Goal: Task Accomplishment & Management: Use online tool/utility

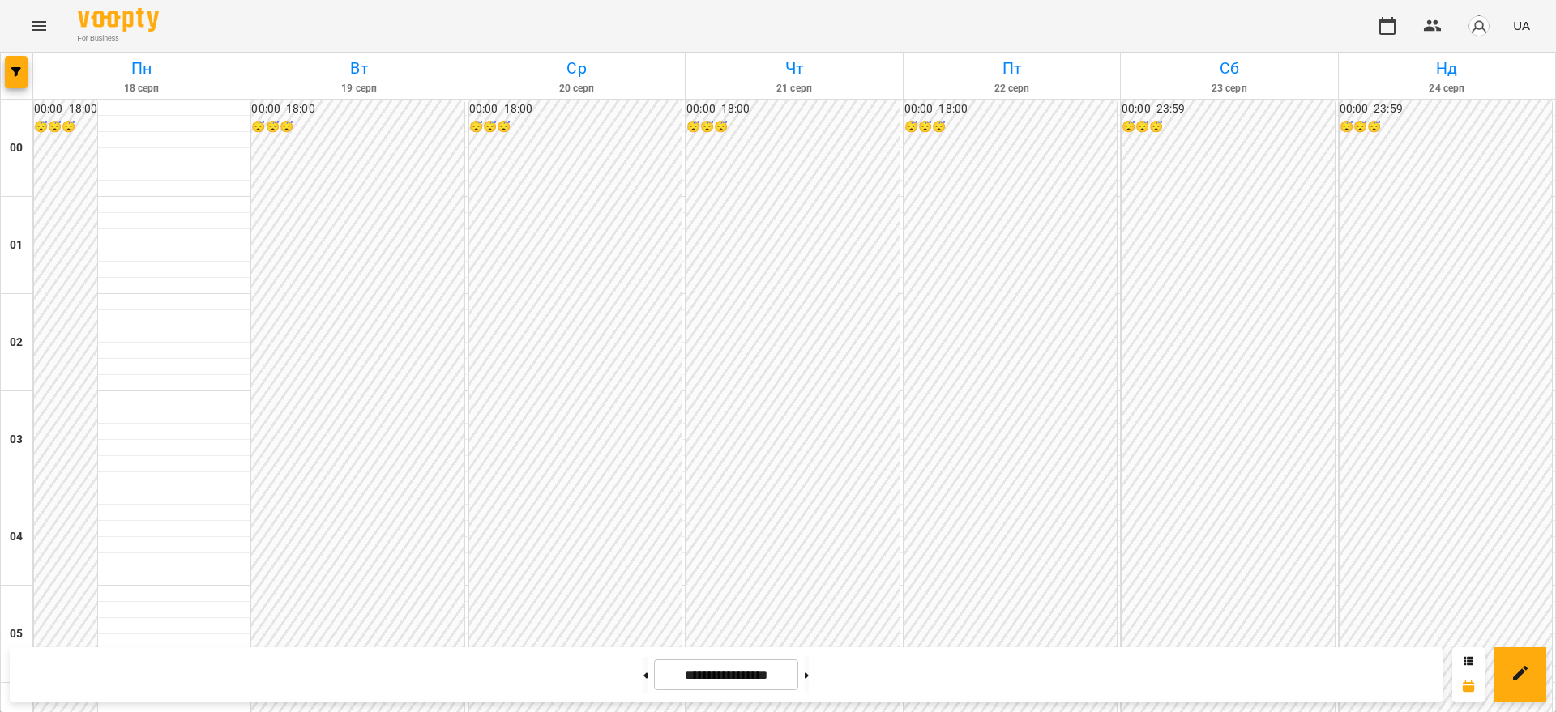
scroll to position [1693, 0]
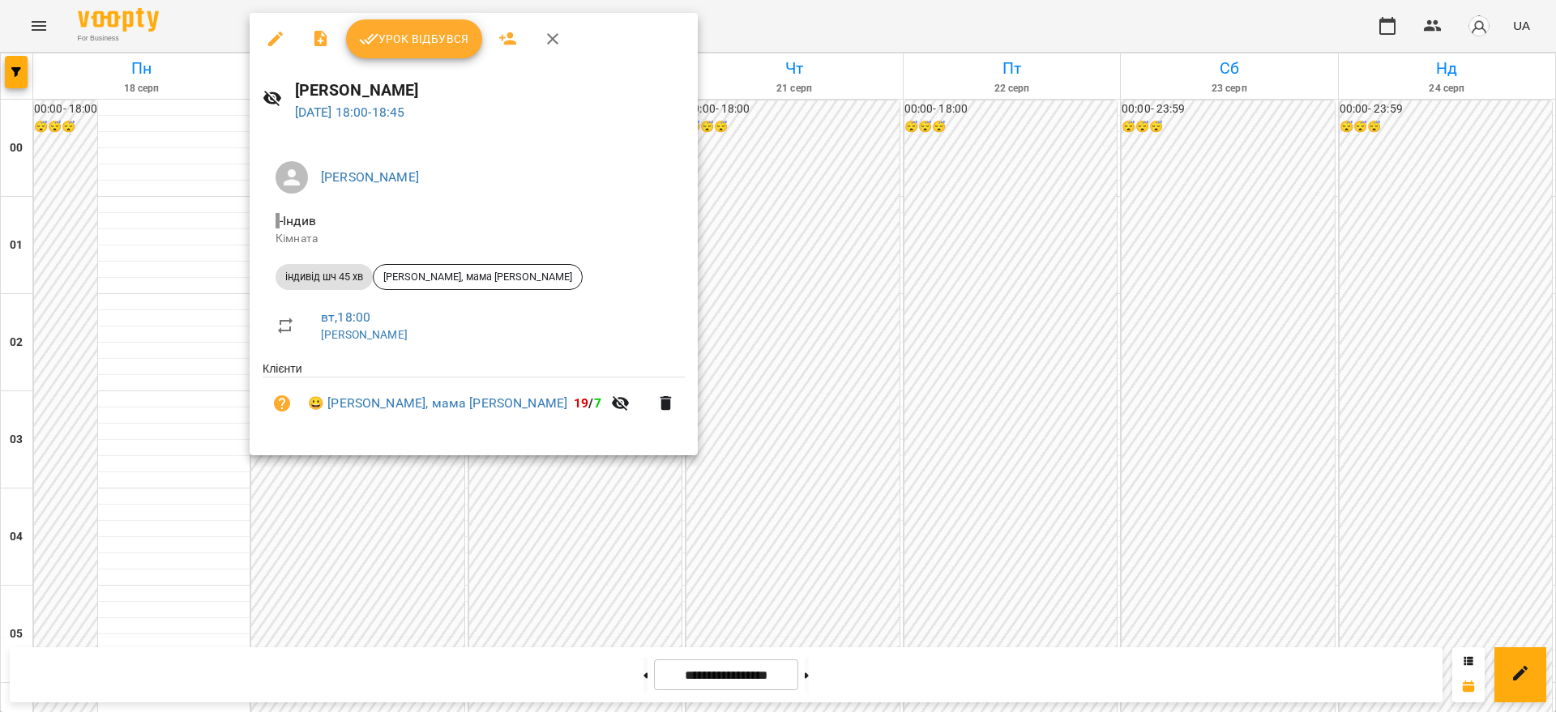
click at [414, 28] on button "Урок відбувся" at bounding box center [414, 38] width 136 height 39
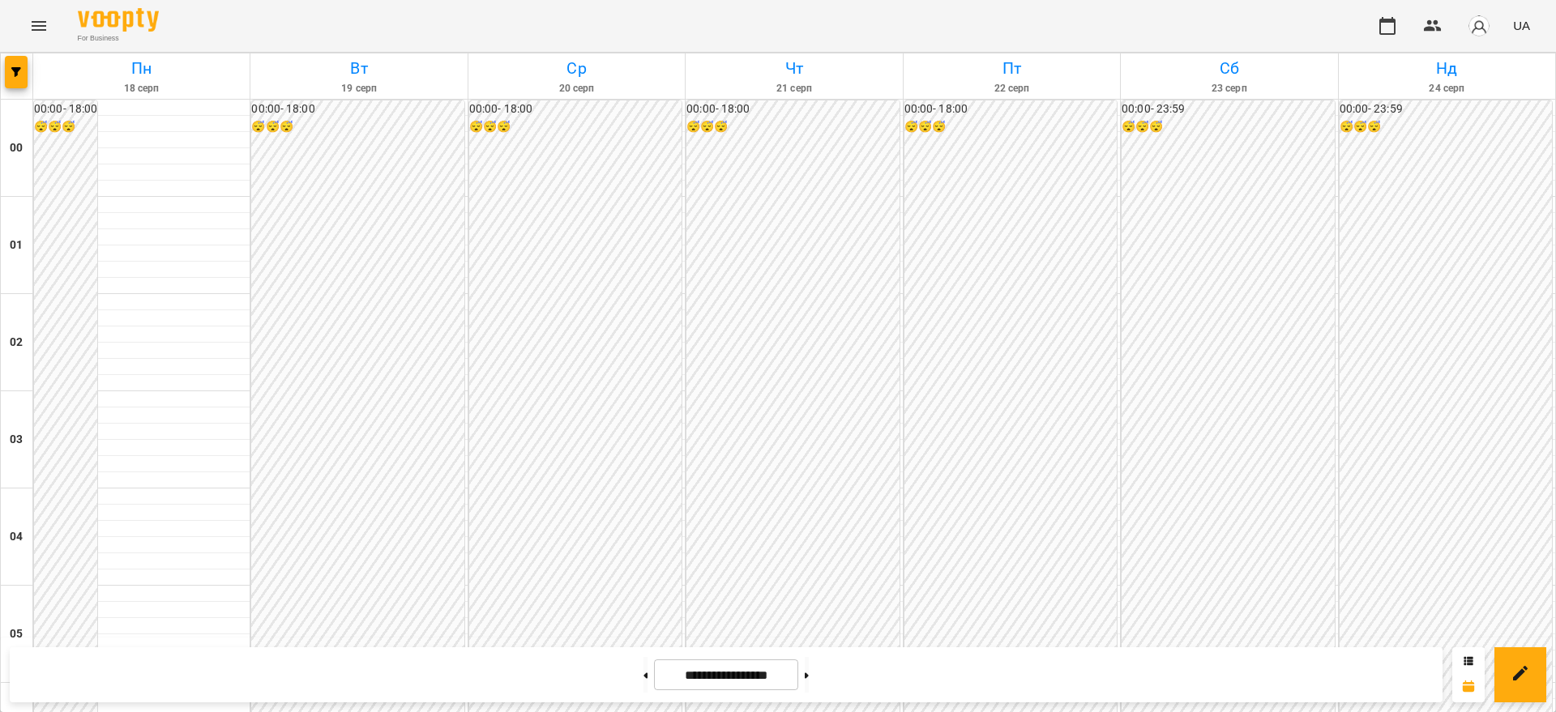
scroll to position [1722, 0]
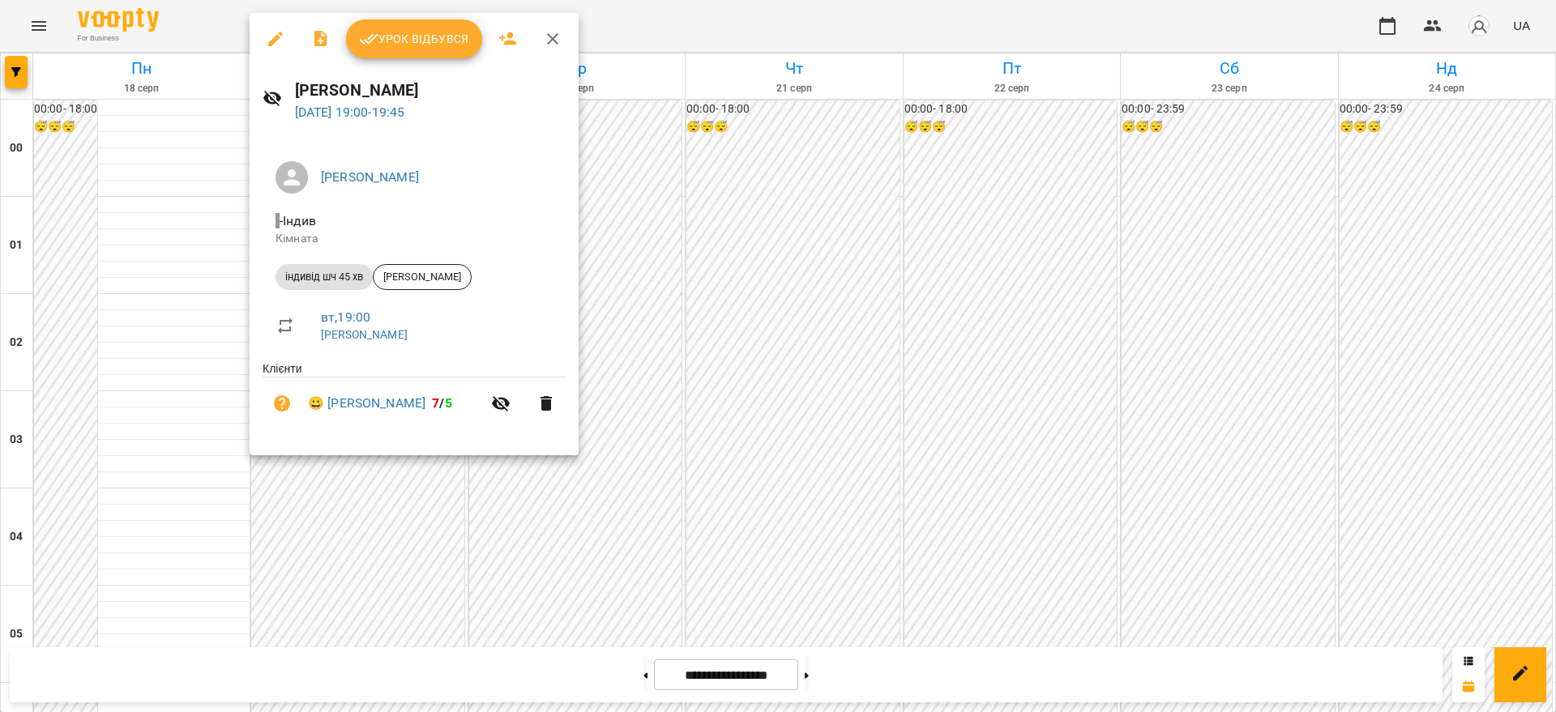
click at [415, 36] on span "Урок відбувся" at bounding box center [414, 38] width 110 height 19
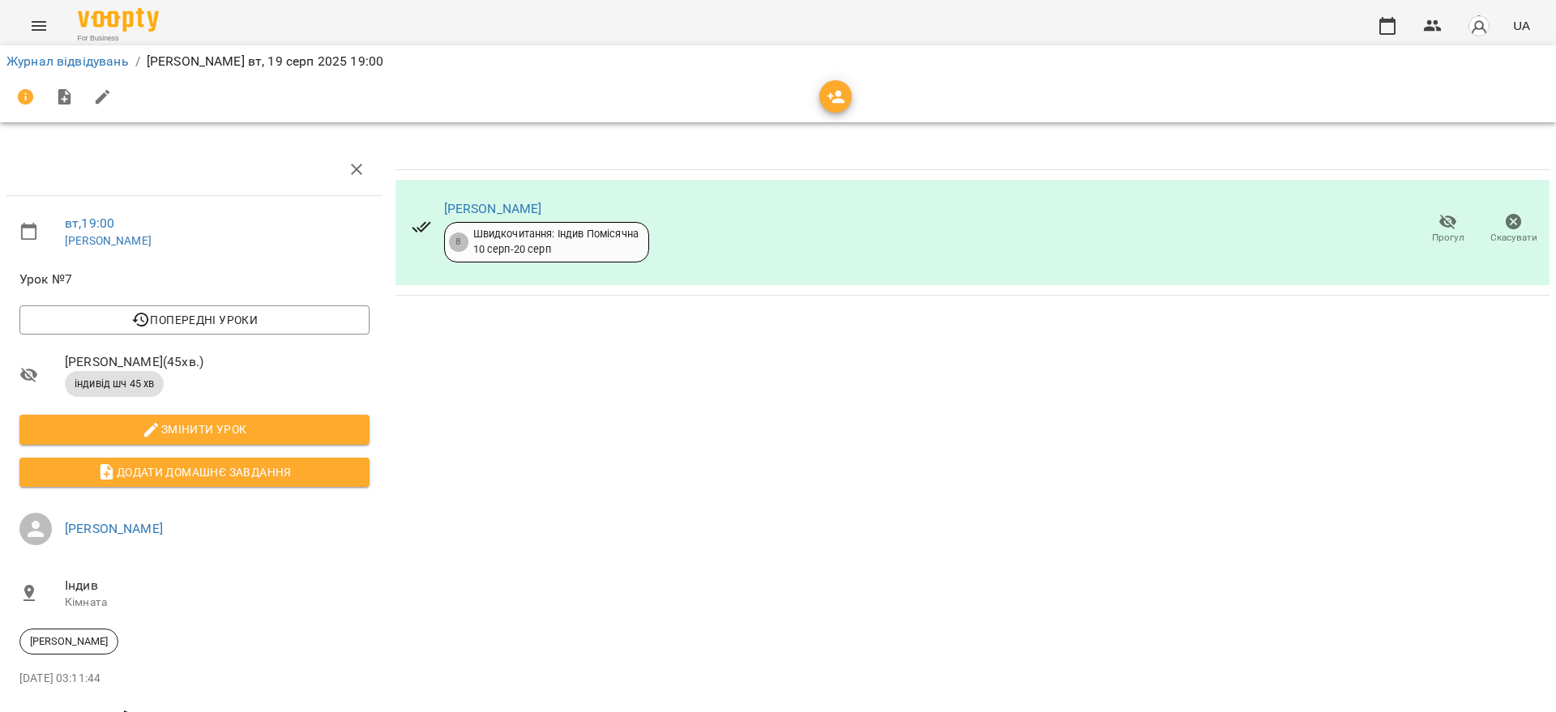
scroll to position [62, 0]
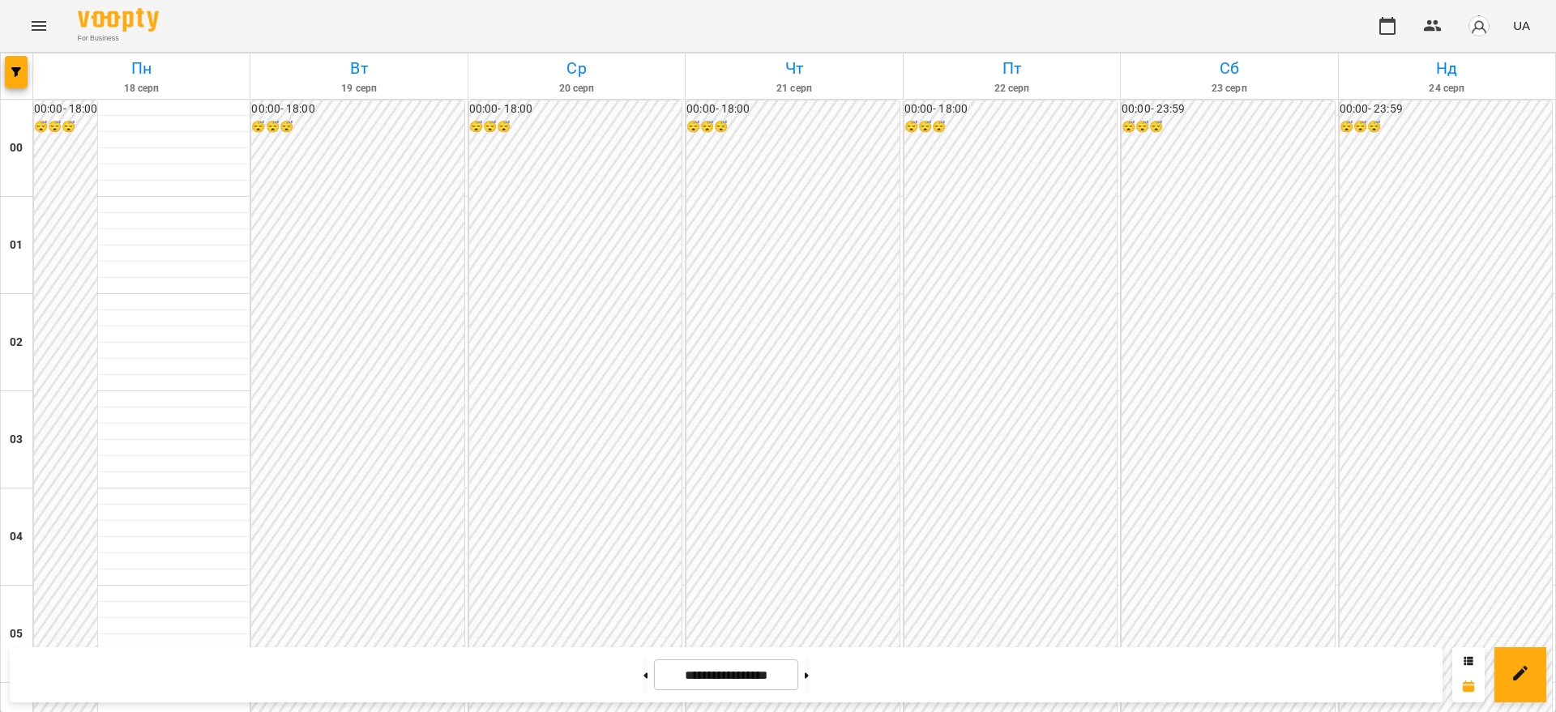
scroll to position [1722, 0]
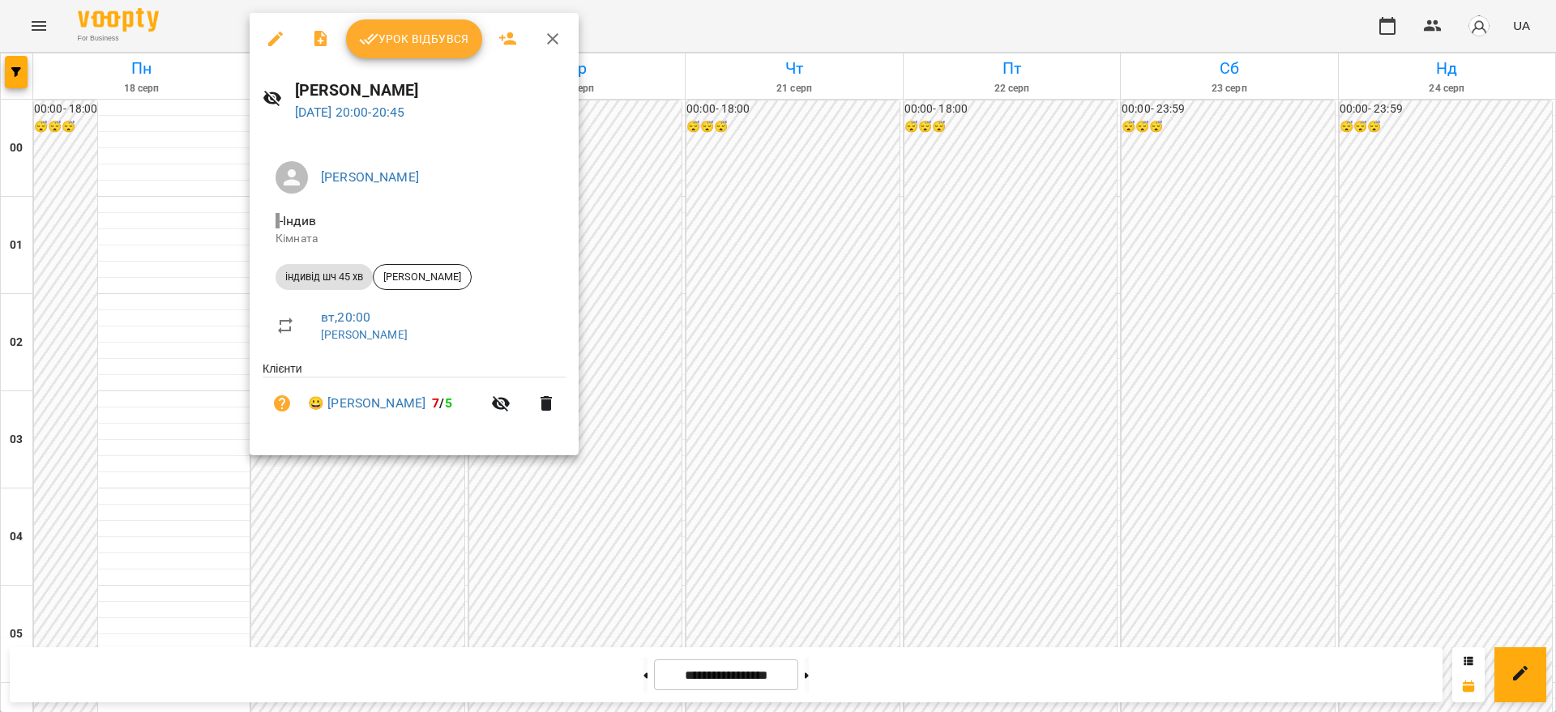
click at [408, 44] on span "Урок відбувся" at bounding box center [414, 38] width 110 height 19
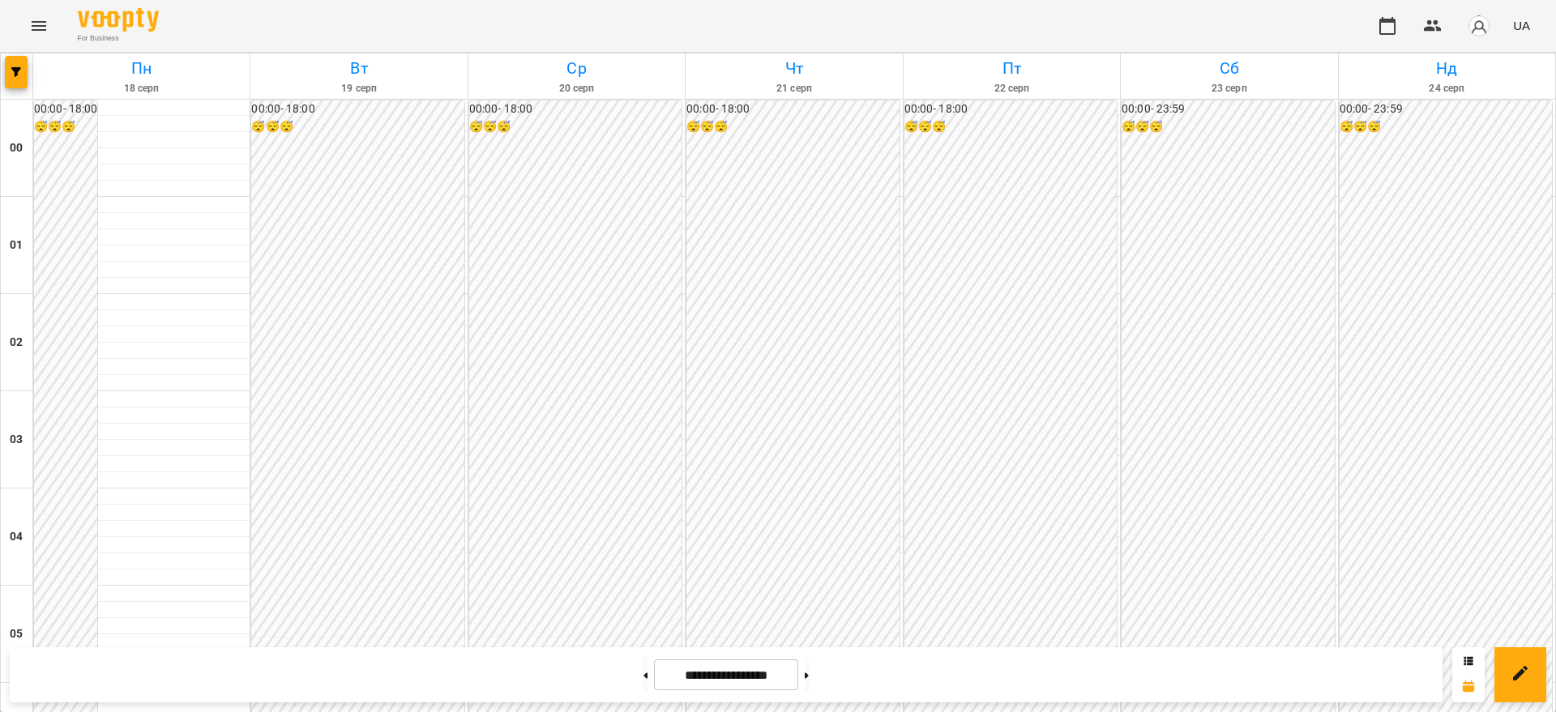
scroll to position [1794, 0]
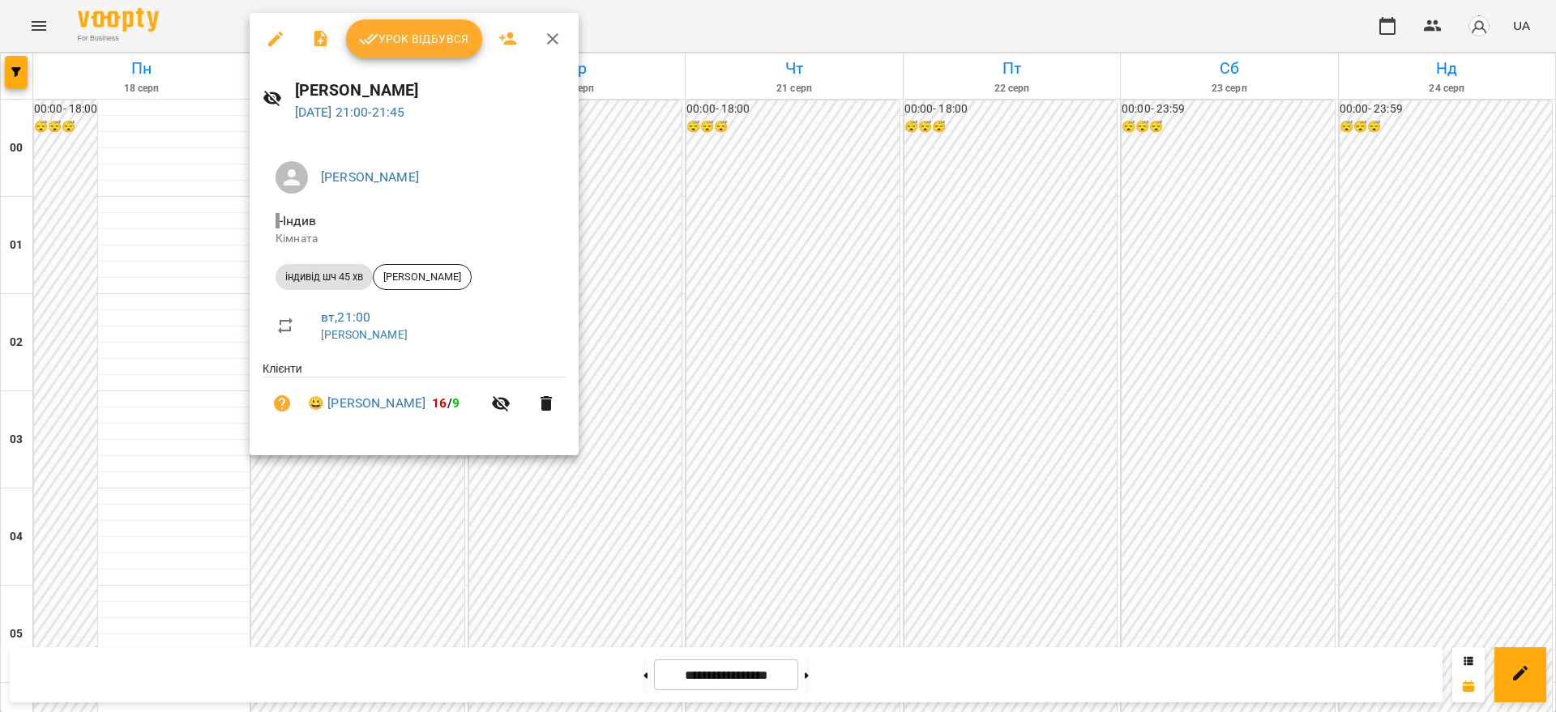
click at [439, 23] on button "Урок відбувся" at bounding box center [414, 38] width 136 height 39
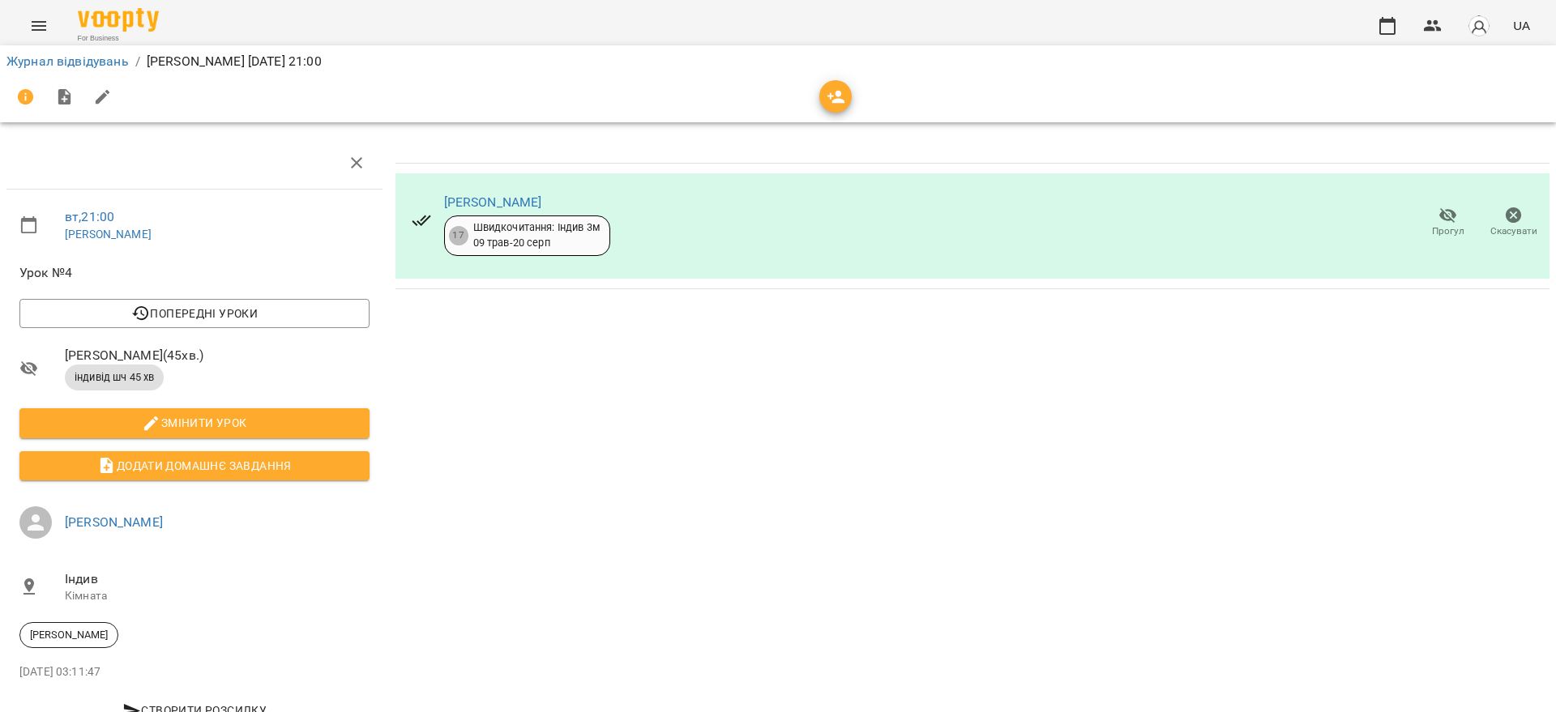
scroll to position [62, 0]
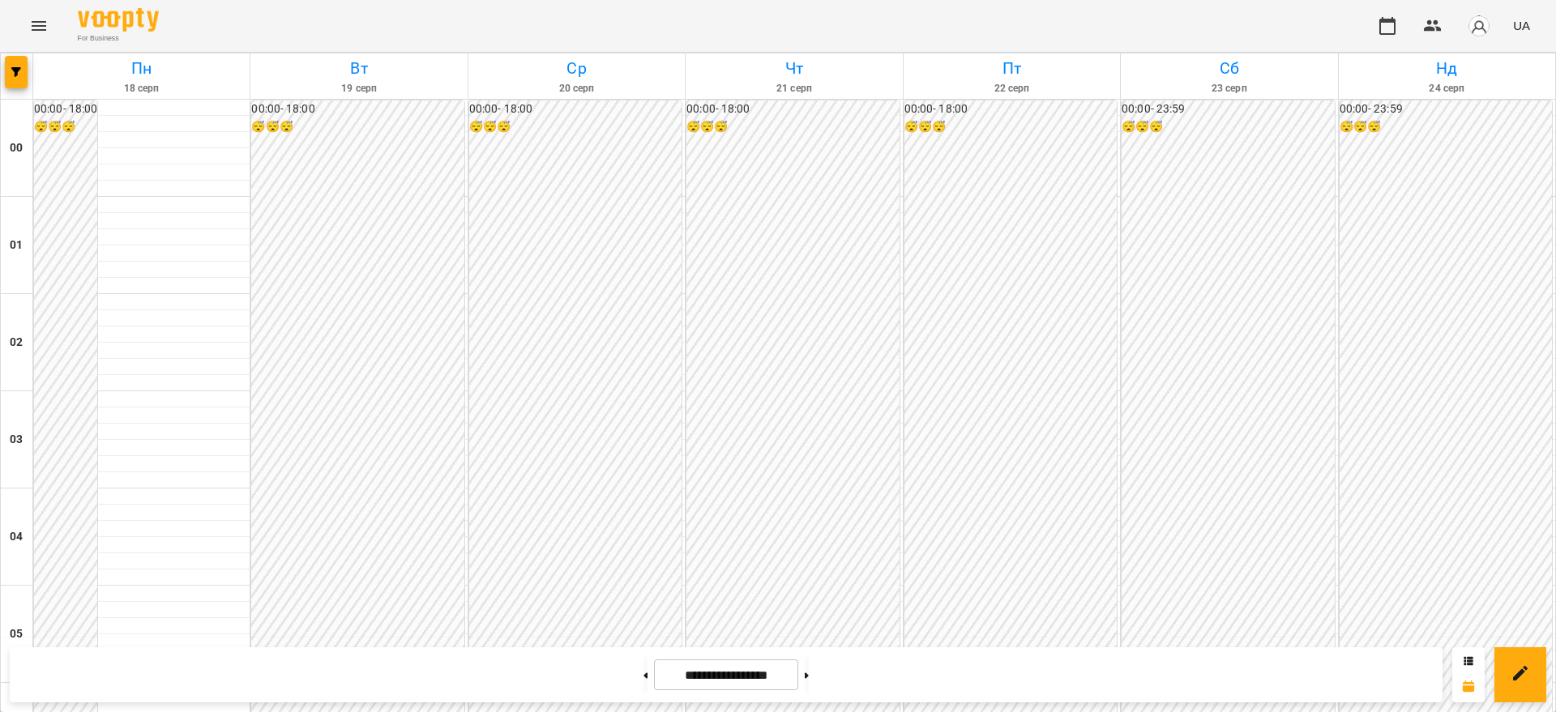
scroll to position [1592, 0]
click at [32, 28] on icon "Menu" at bounding box center [38, 25] width 19 height 19
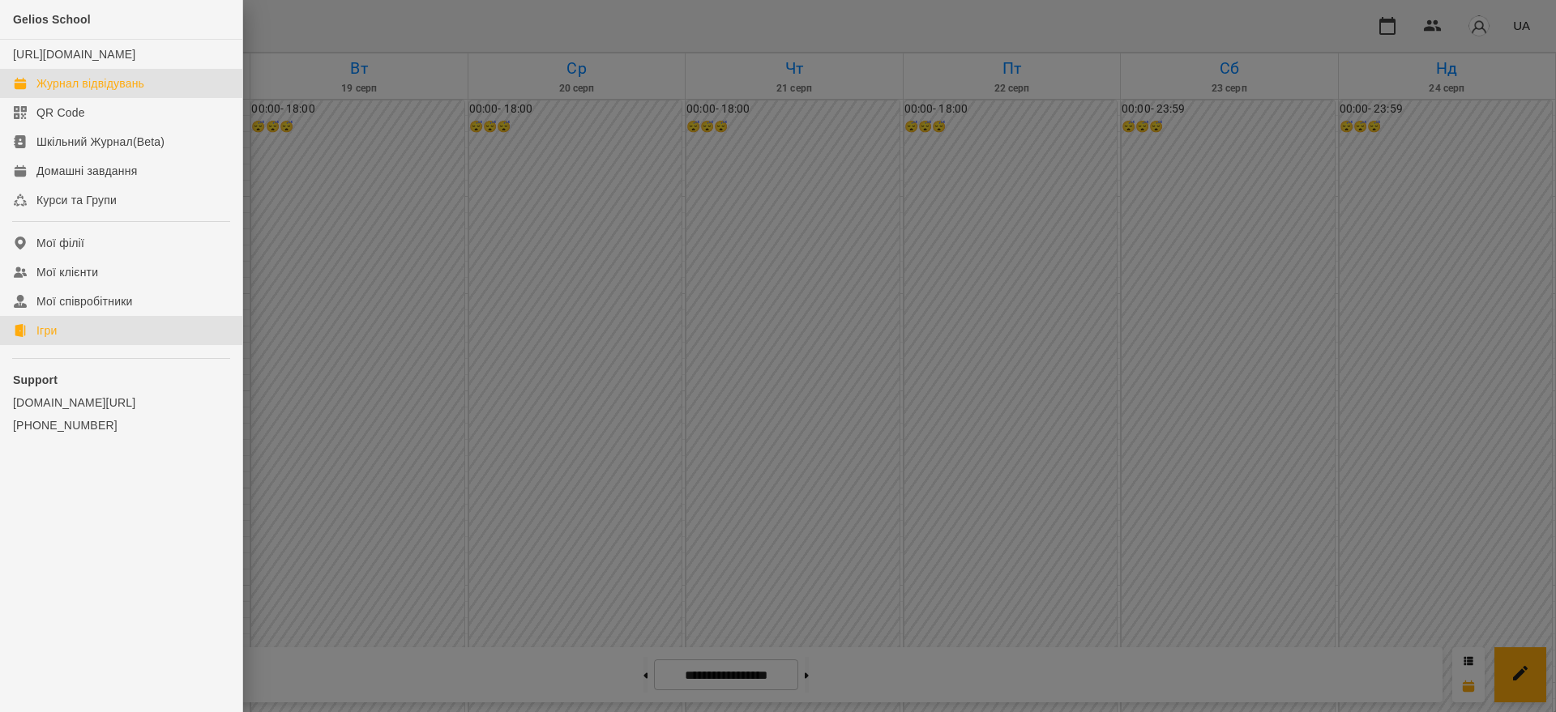
click at [53, 336] on link "Ігри" at bounding box center [121, 330] width 242 height 29
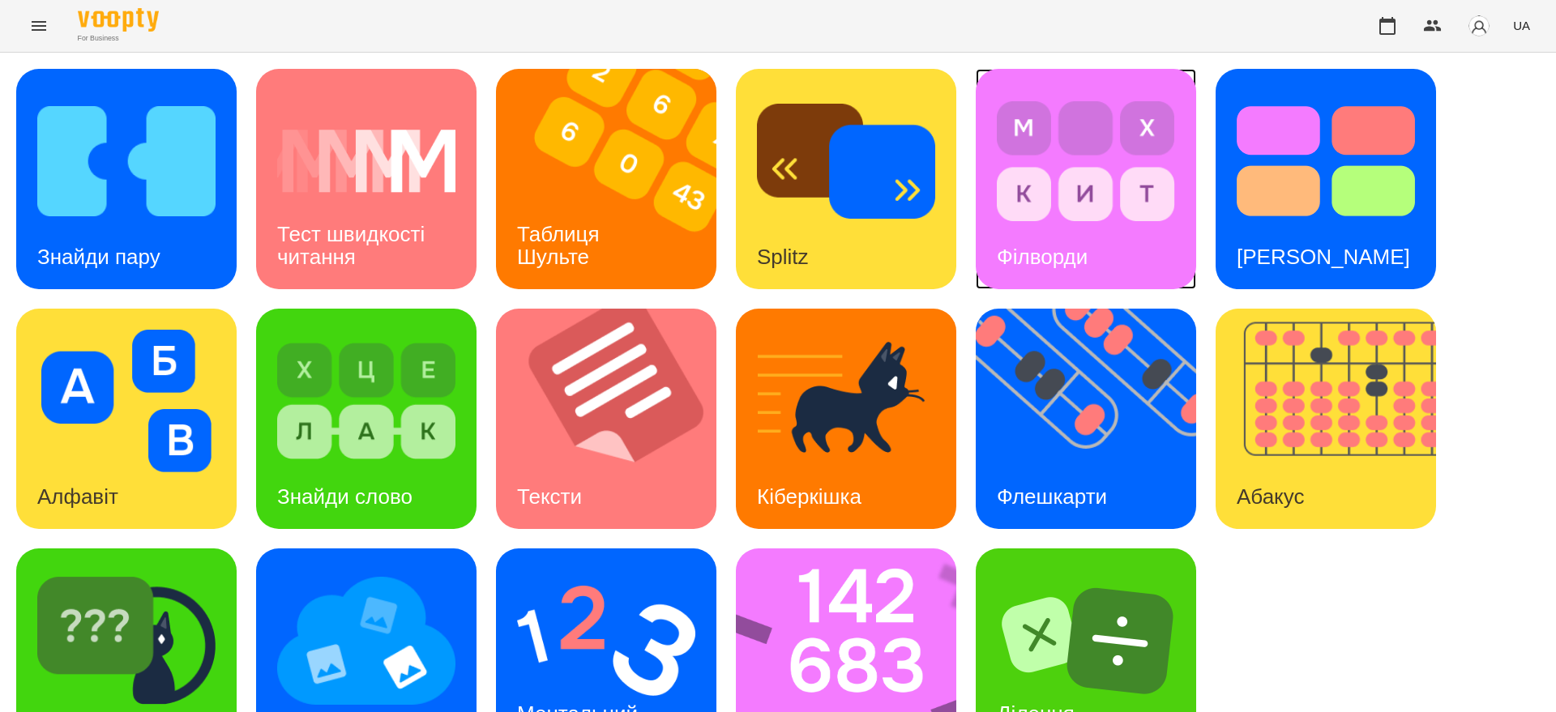
click at [1105, 254] on div "Філворди" at bounding box center [1042, 257] width 133 height 64
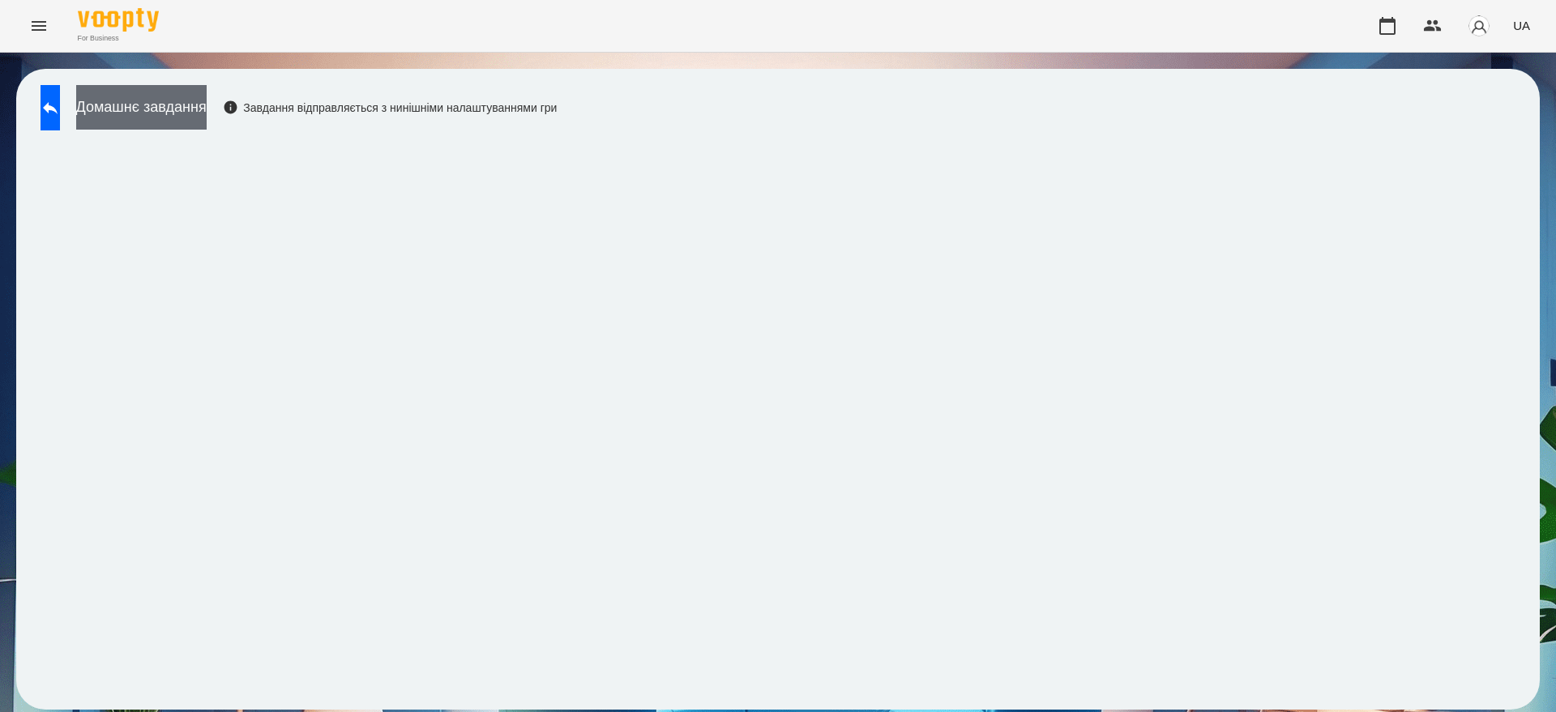
click at [206, 104] on button "Домашнє завдання" at bounding box center [141, 107] width 130 height 45
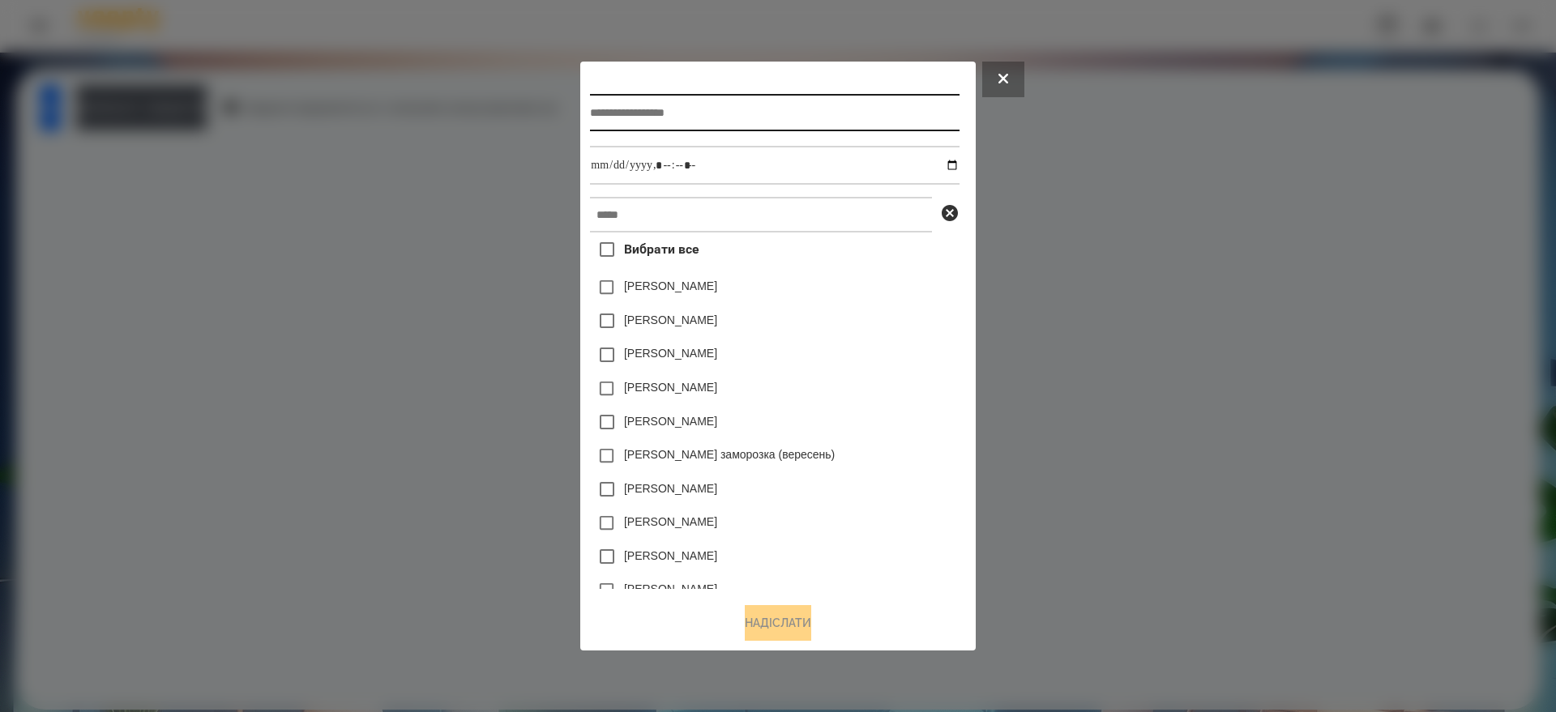
click at [628, 109] on input "text" at bounding box center [774, 112] width 369 height 37
type input "**********"
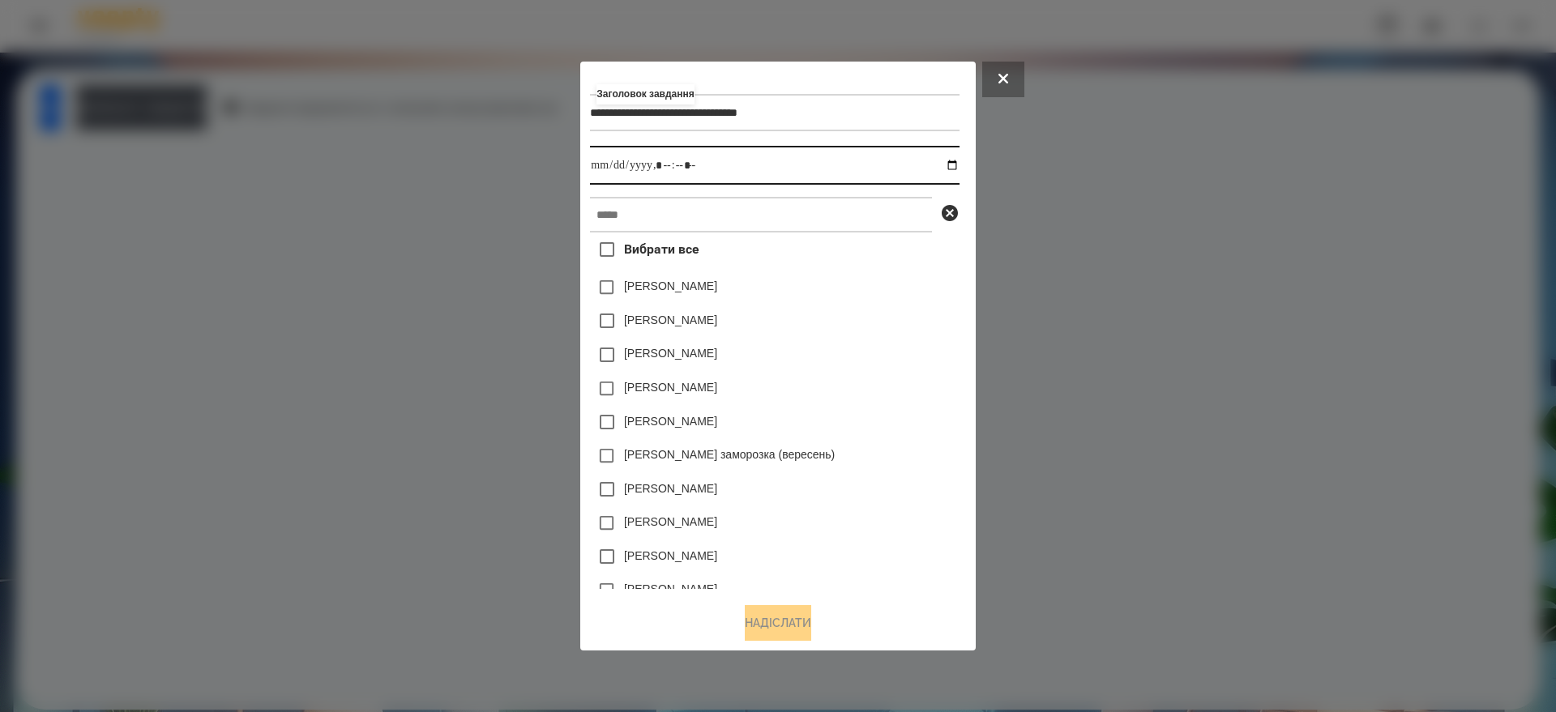
click at [955, 166] on input "datetime-local" at bounding box center [774, 165] width 369 height 39
click at [663, 164] on input "datetime-local" at bounding box center [774, 165] width 369 height 39
type input "**********"
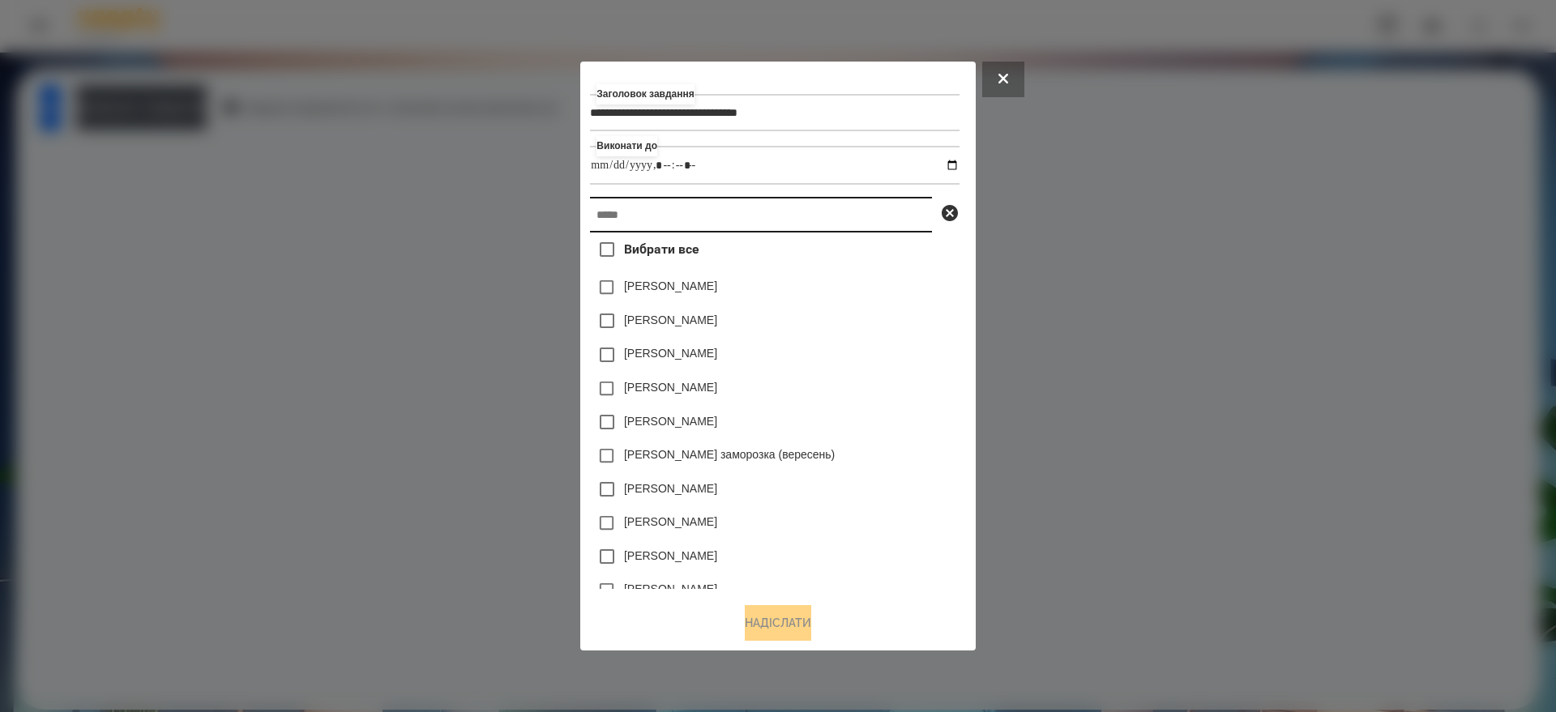
click at [610, 222] on input "text" at bounding box center [761, 215] width 342 height 36
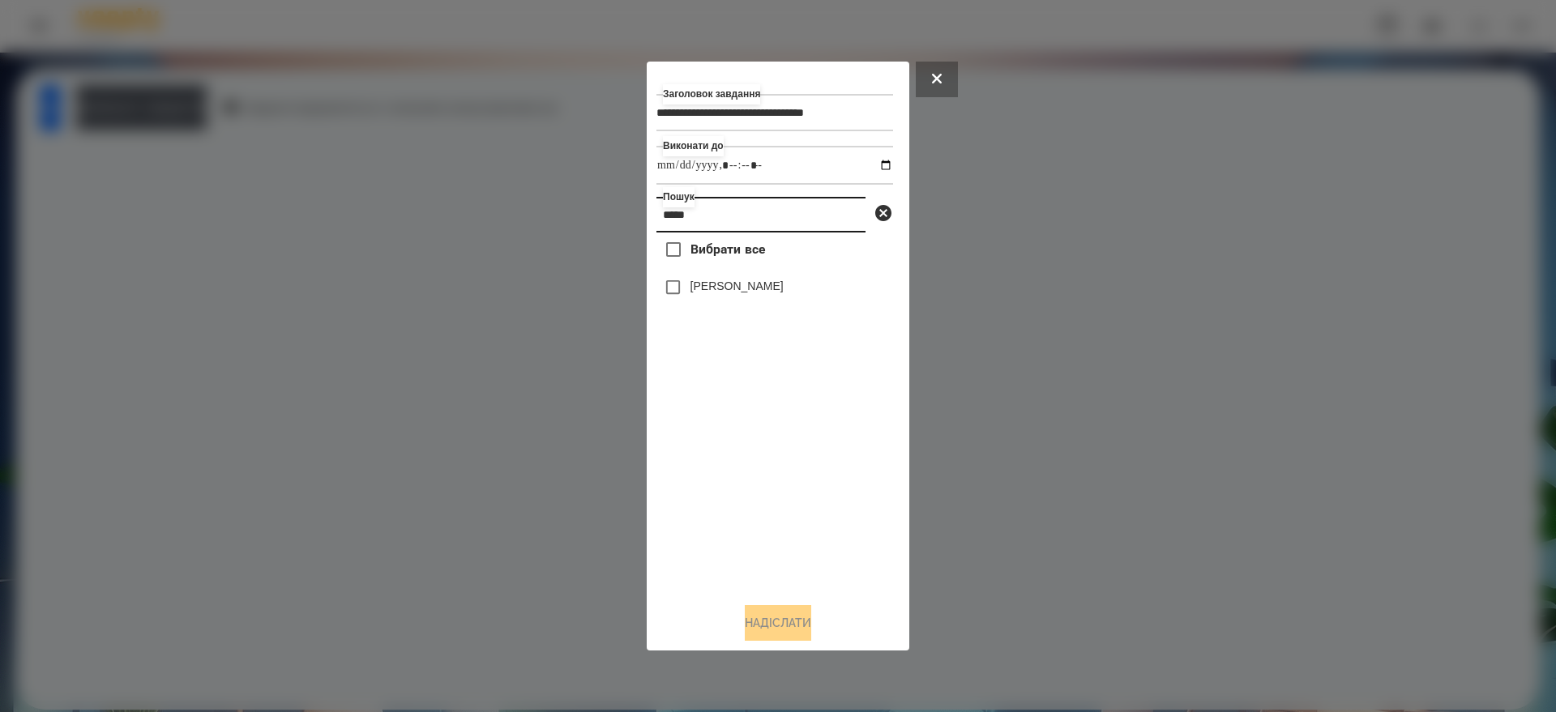
type input "*****"
click at [767, 616] on button "Надіслати" at bounding box center [778, 623] width 66 height 36
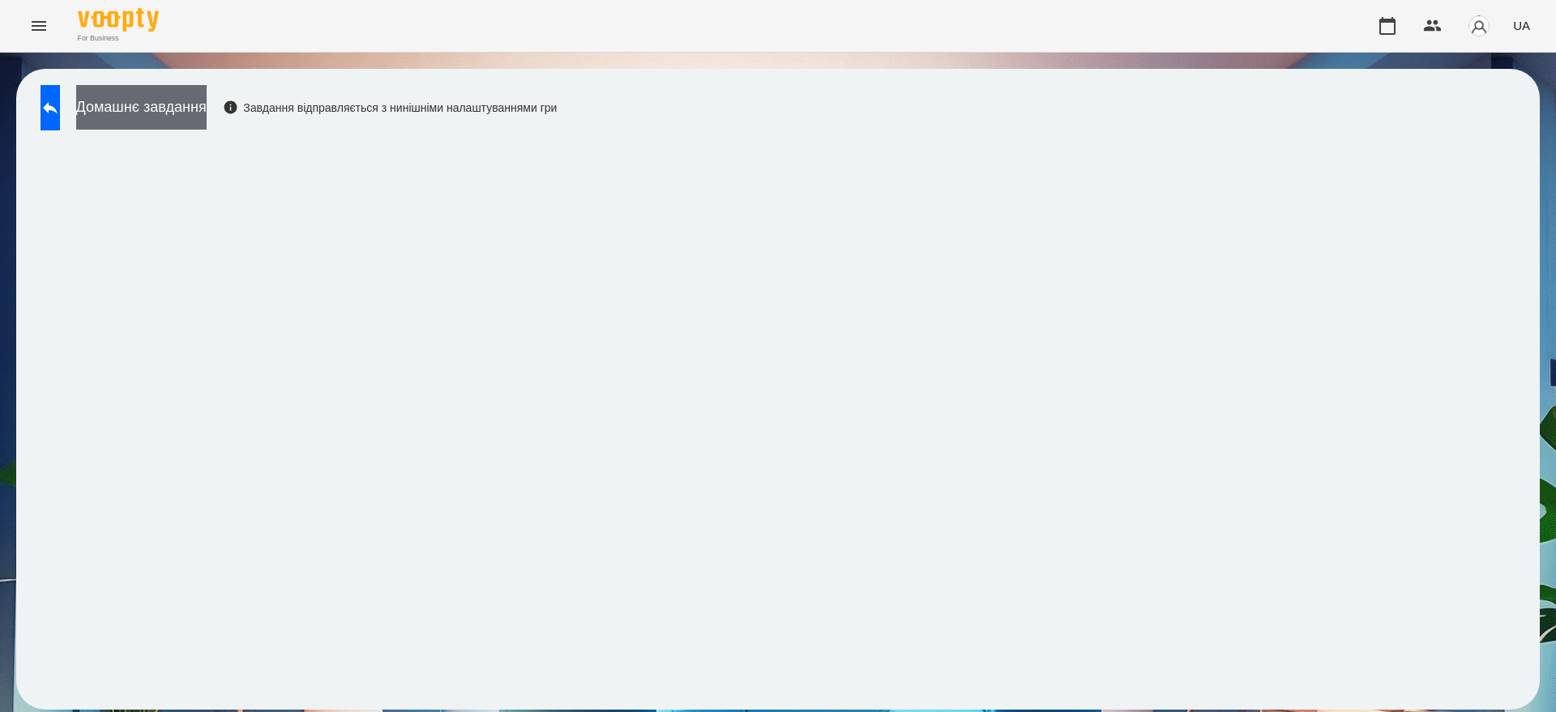
click at [201, 114] on button "Домашнє завдання" at bounding box center [141, 107] width 130 height 45
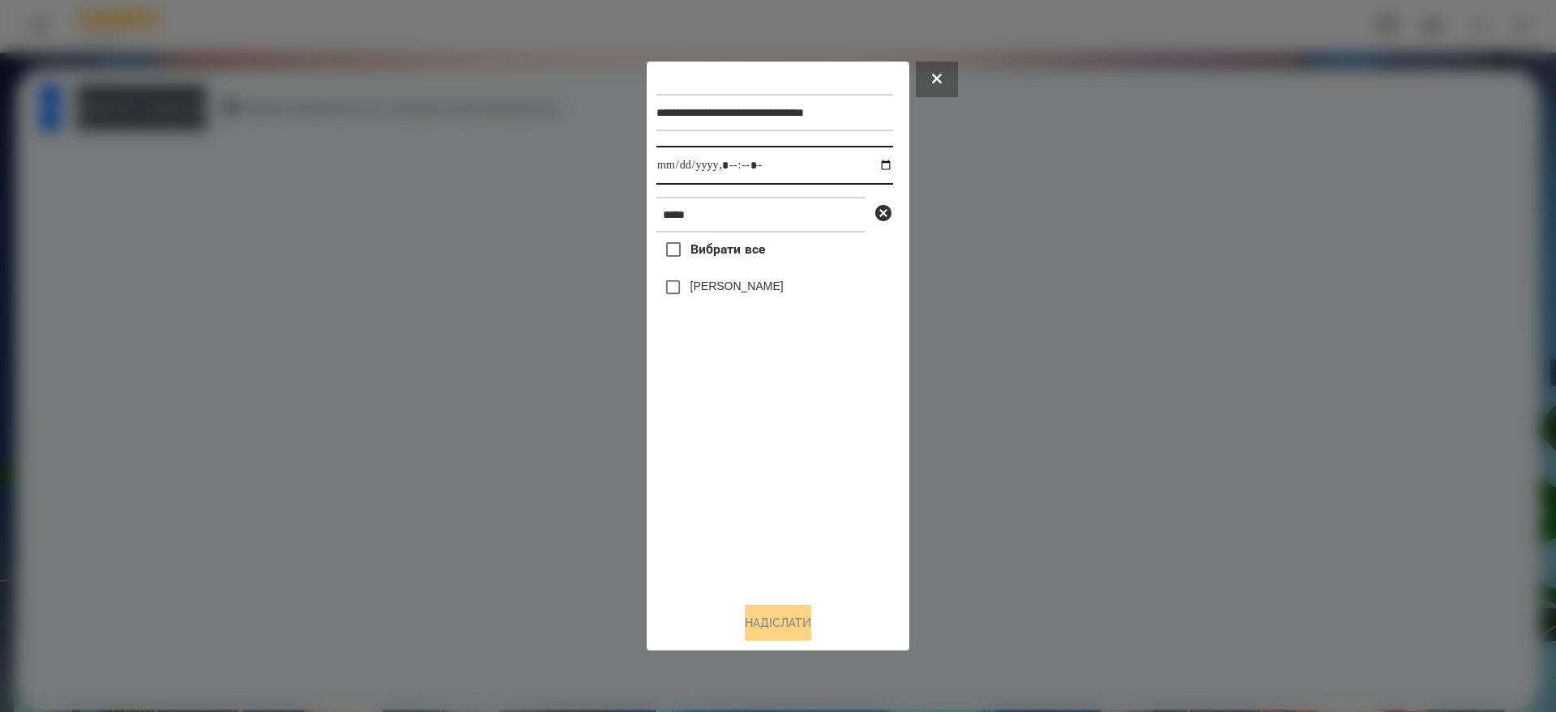
click at [878, 165] on input "datetime-local" at bounding box center [774, 165] width 237 height 39
type input "**********"
click at [836, 539] on div "Вибрати все [PERSON_NAME]" at bounding box center [774, 411] width 237 height 357
click at [784, 629] on button "Надіслати" at bounding box center [778, 623] width 66 height 36
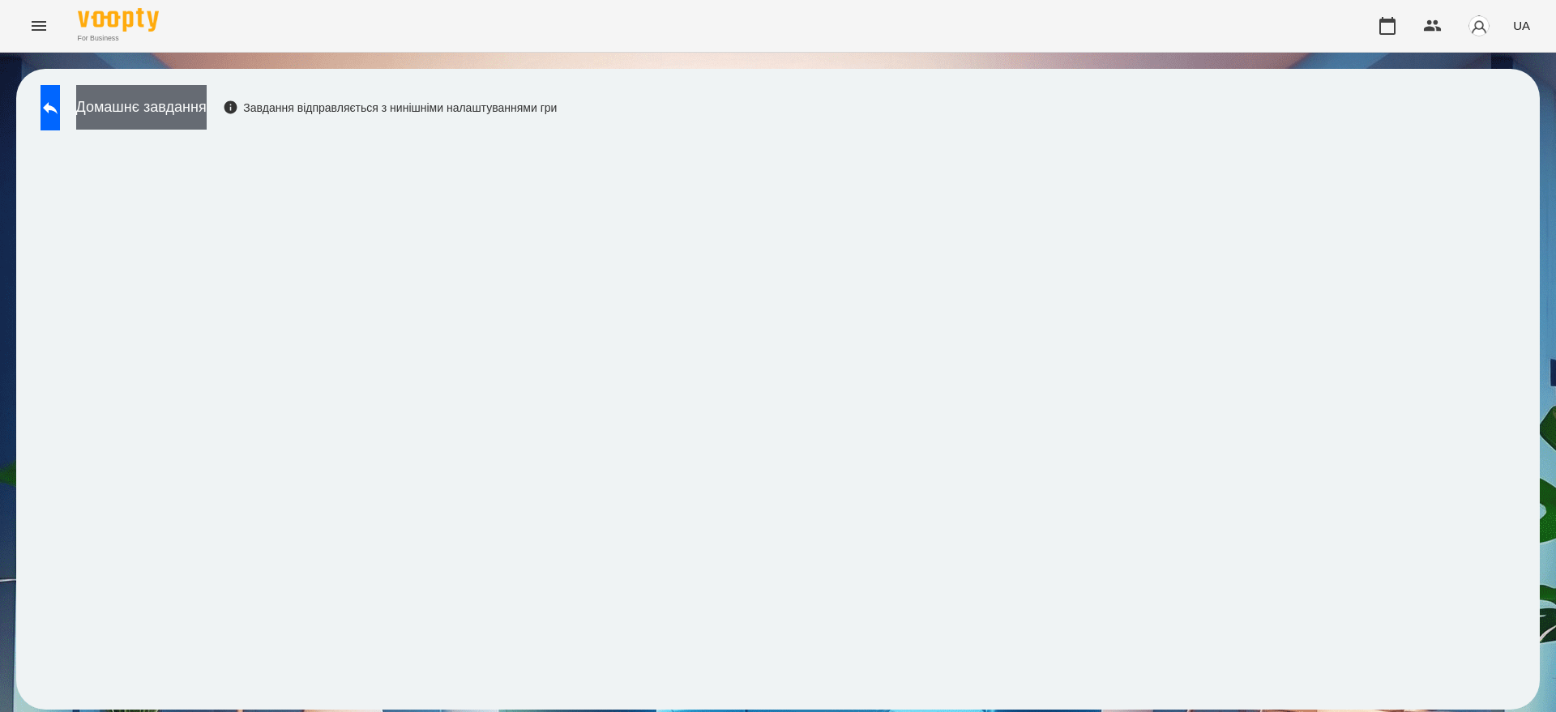
click at [178, 104] on button "Домашнє завдання" at bounding box center [141, 107] width 130 height 45
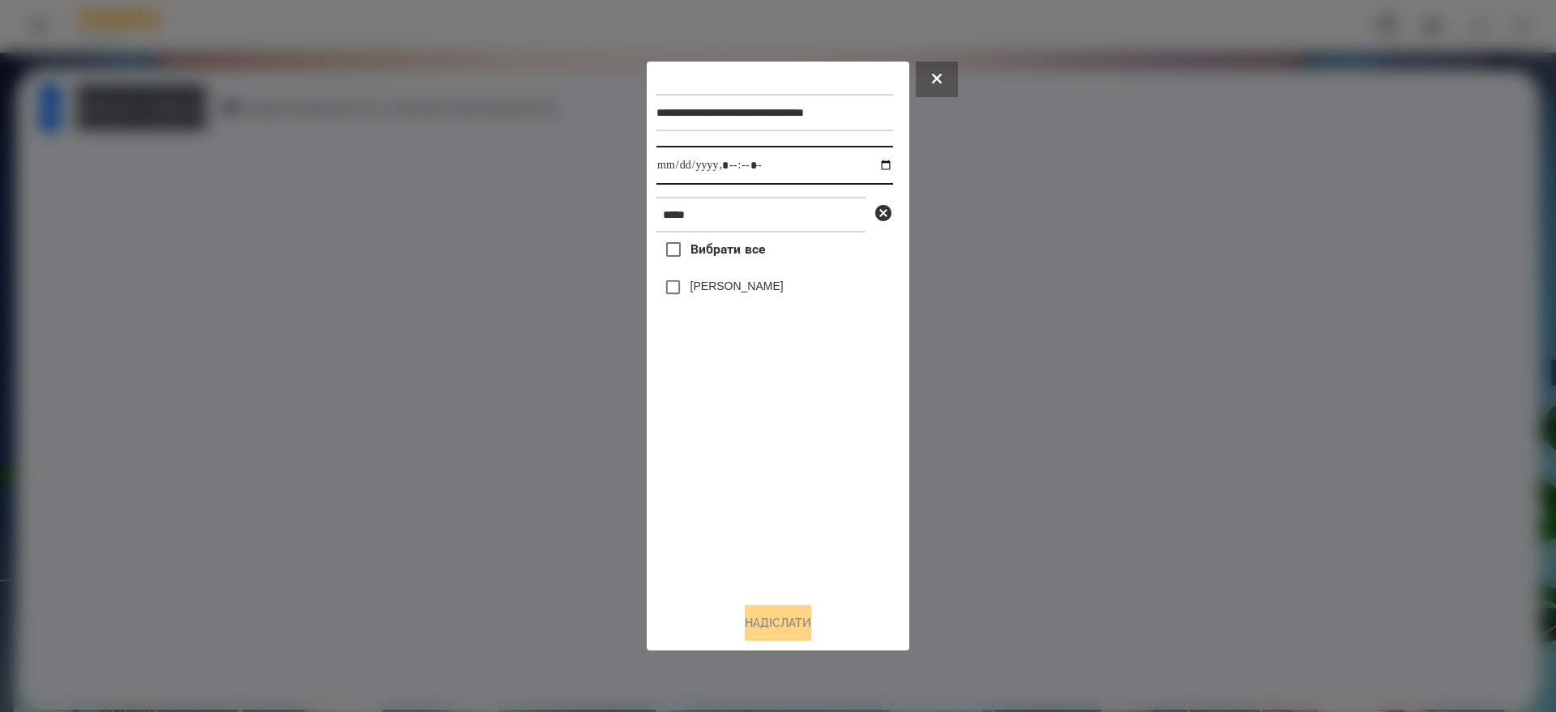
click at [874, 160] on input "datetime-local" at bounding box center [774, 165] width 237 height 39
type input "**********"
click at [773, 523] on div "Вибрати все [PERSON_NAME]" at bounding box center [774, 411] width 237 height 357
click at [789, 618] on button "Надіслати" at bounding box center [778, 623] width 66 height 36
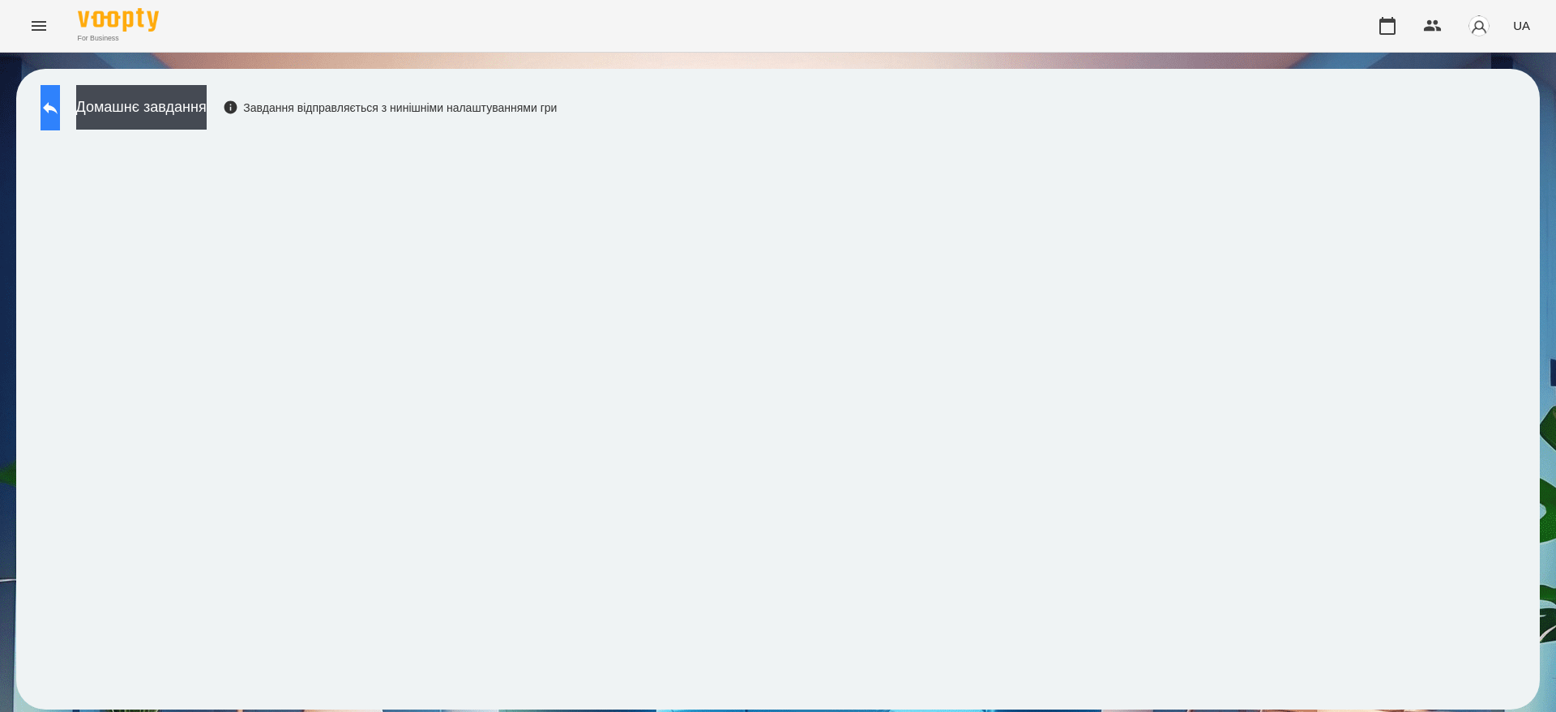
click at [60, 113] on icon at bounding box center [50, 107] width 19 height 19
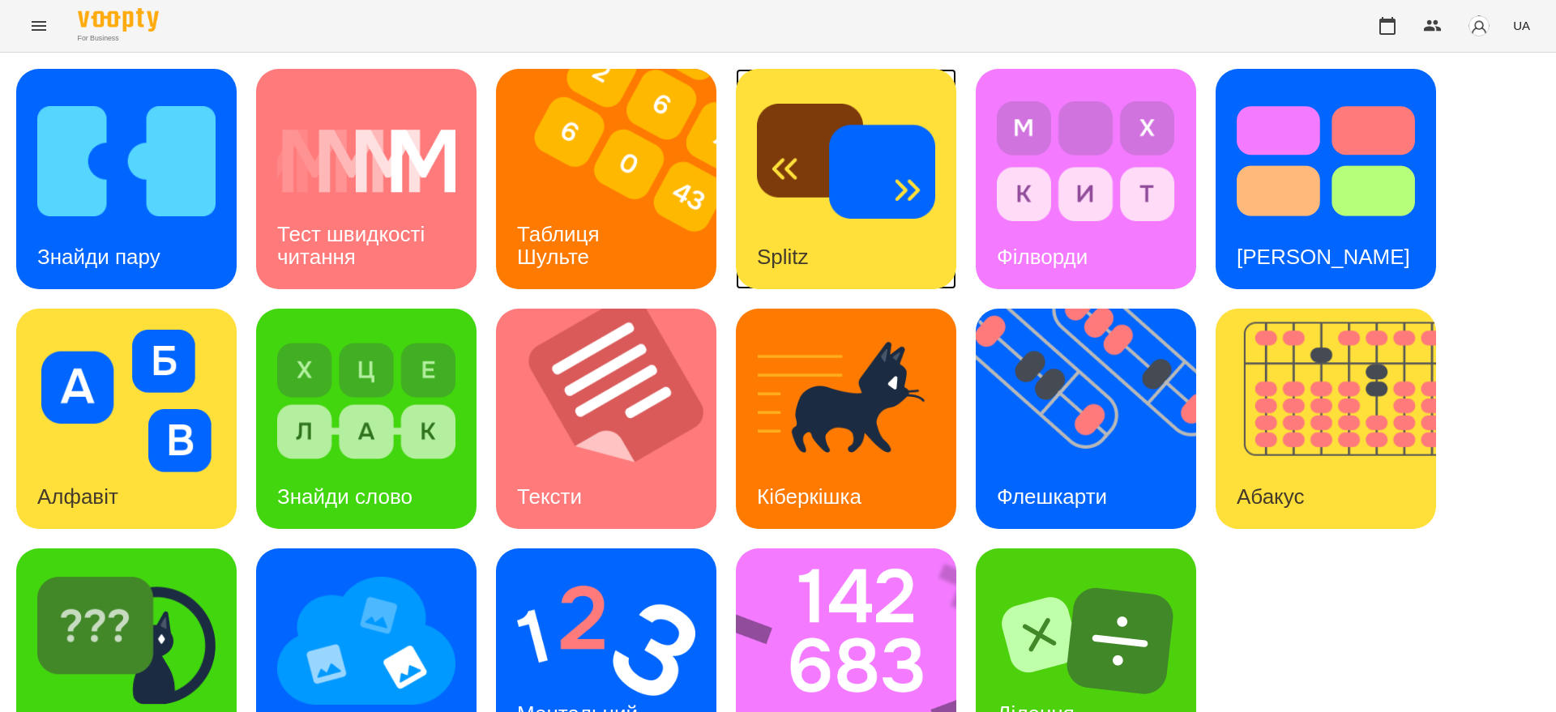
click at [832, 164] on img at bounding box center [846, 161] width 178 height 143
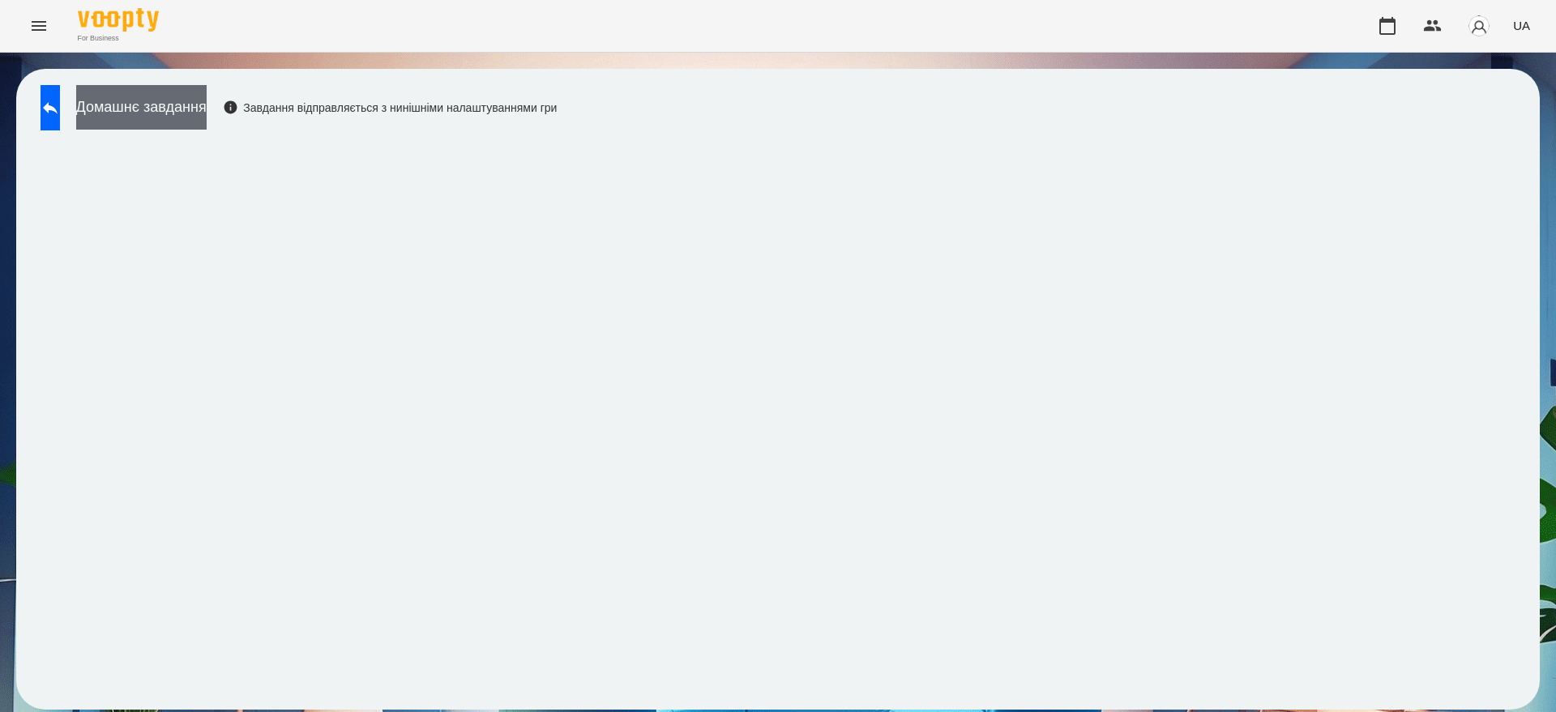
click at [199, 102] on button "Домашнє завдання" at bounding box center [141, 107] width 130 height 45
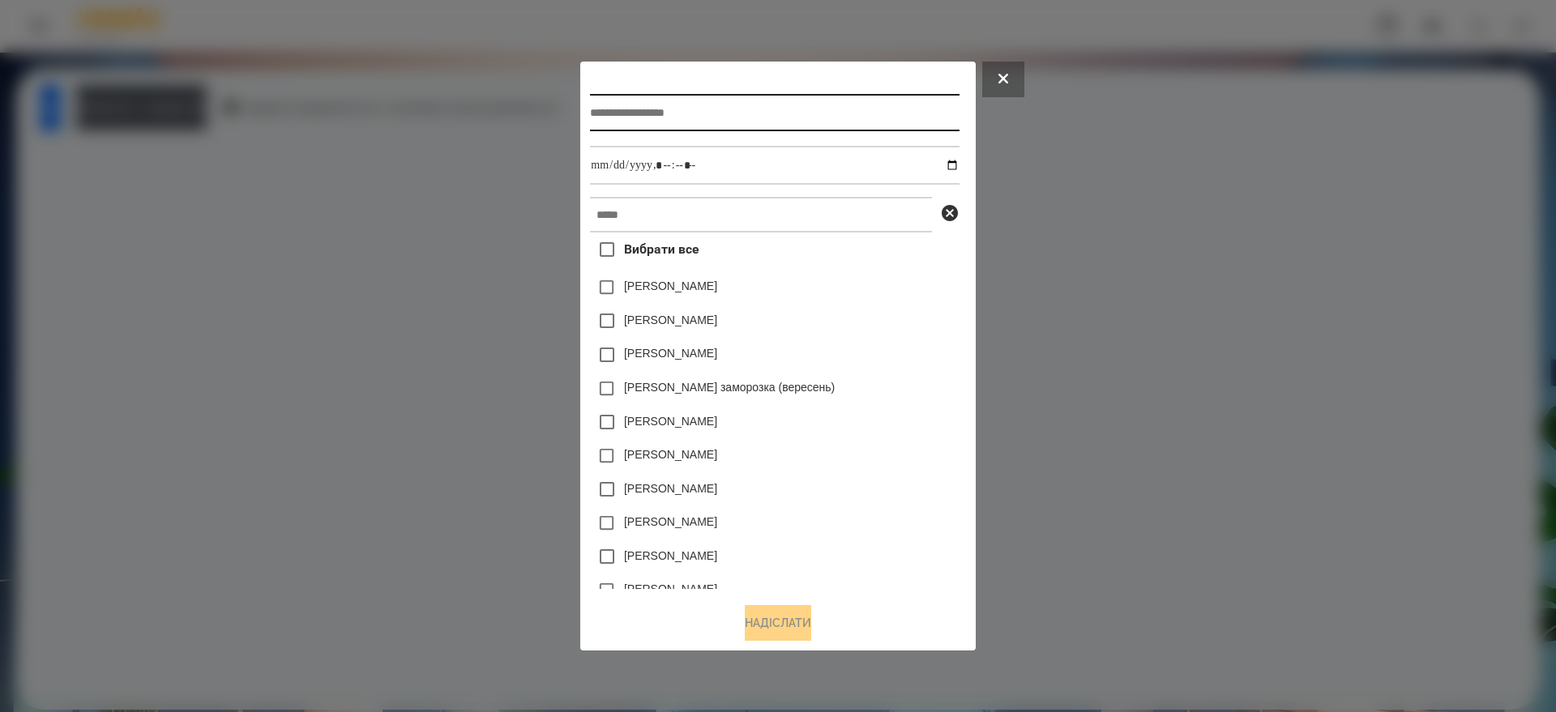
click at [600, 109] on input "text" at bounding box center [774, 112] width 369 height 37
type input "**********"
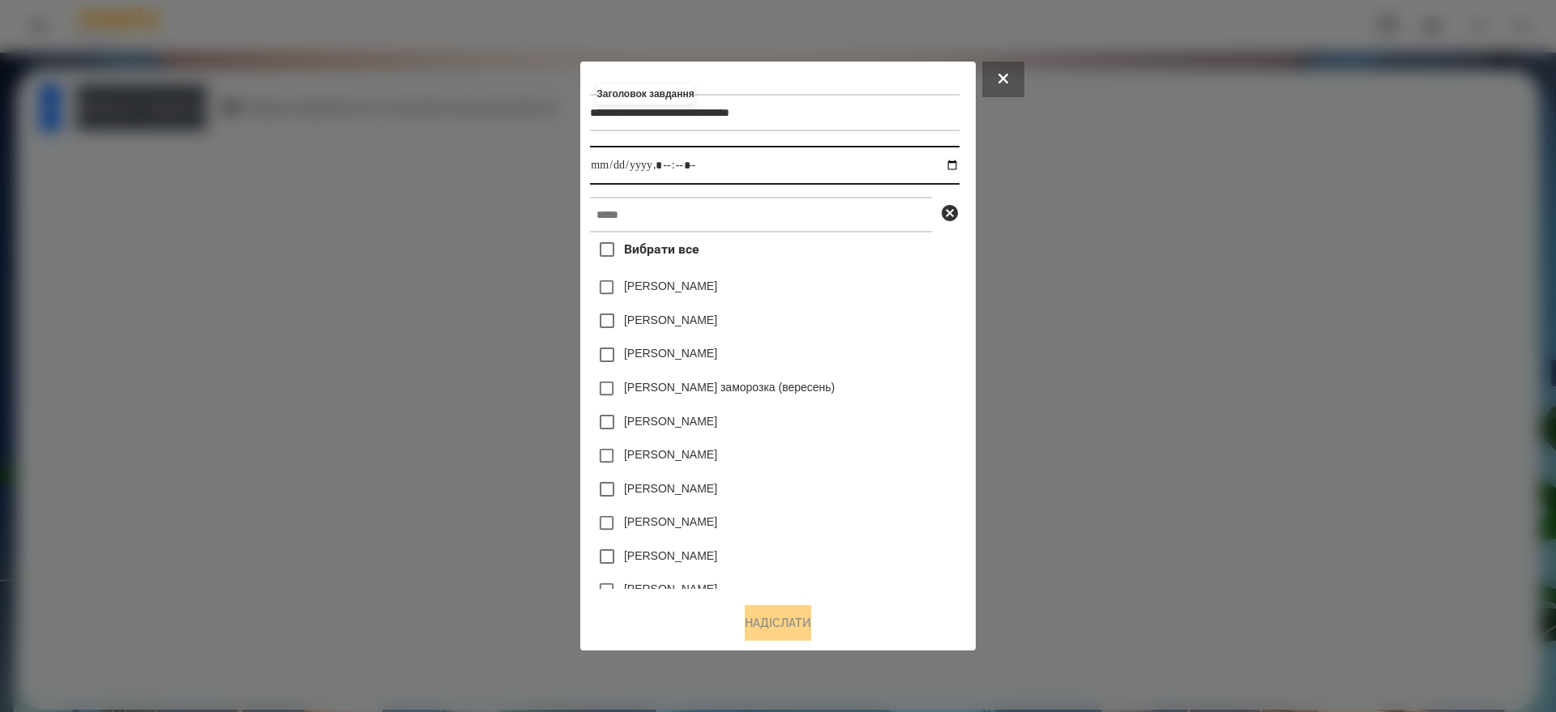
click at [959, 163] on input "datetime-local" at bounding box center [774, 165] width 369 height 39
click at [664, 169] on input "datetime-local" at bounding box center [774, 165] width 369 height 39
type input "**********"
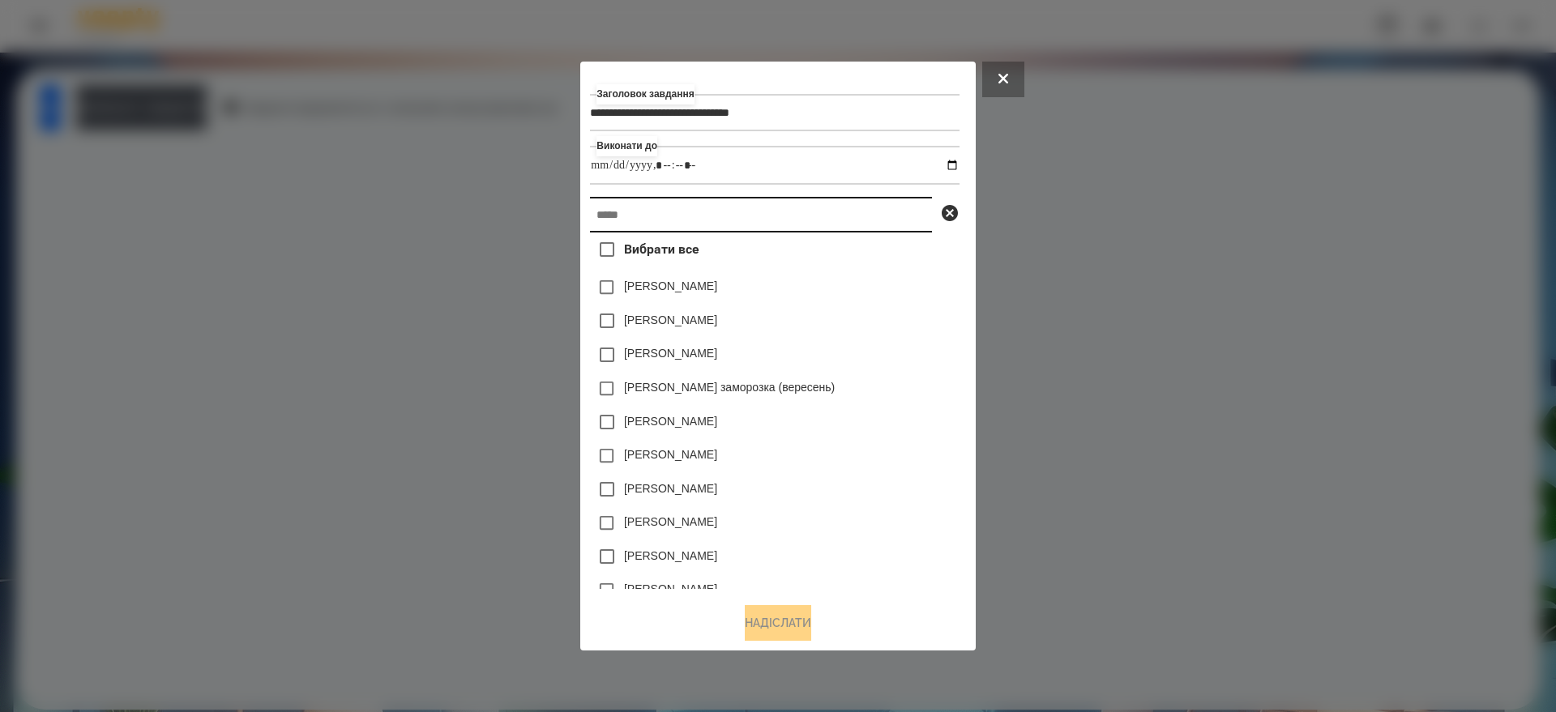
click at [608, 222] on input "text" at bounding box center [761, 215] width 342 height 36
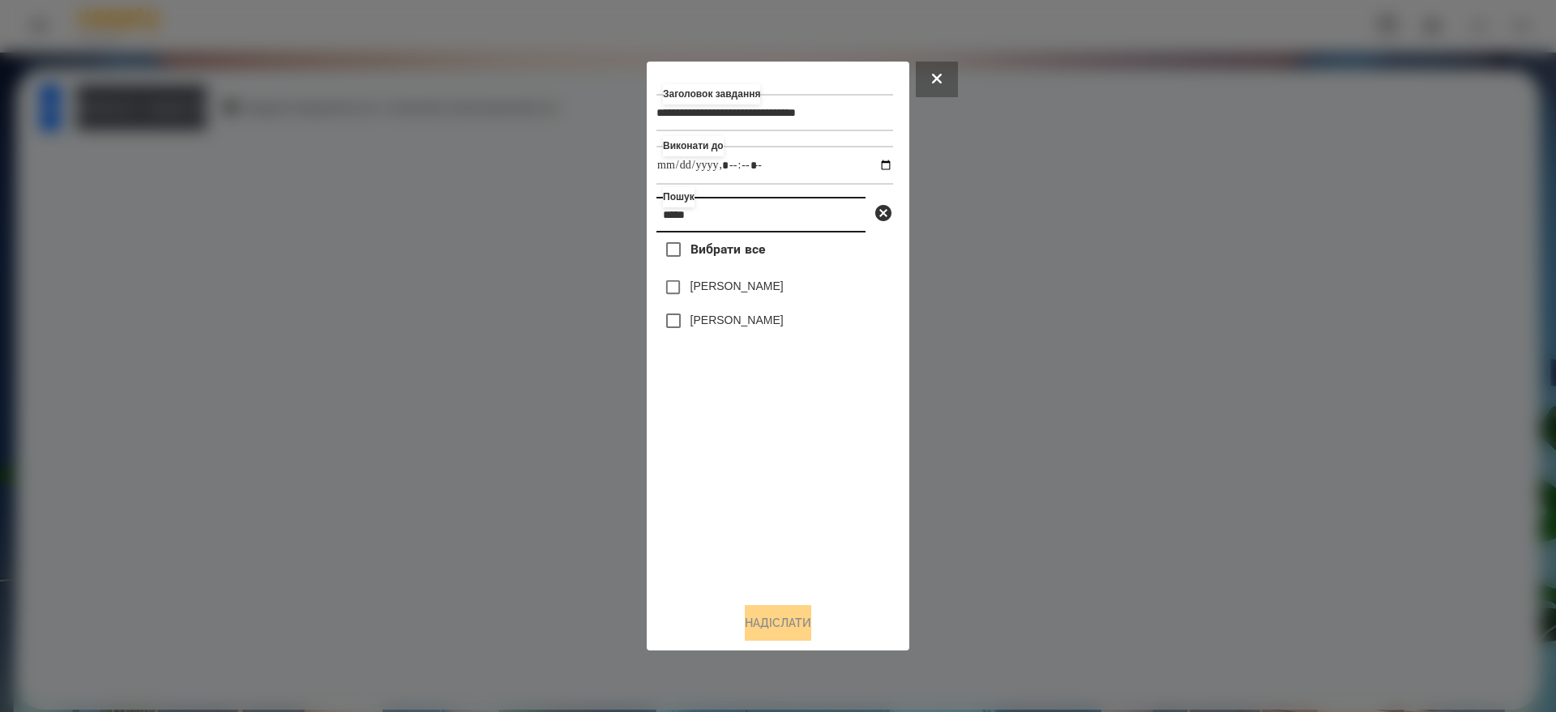
type input "*****"
click at [785, 631] on button "Надіслати" at bounding box center [778, 623] width 66 height 36
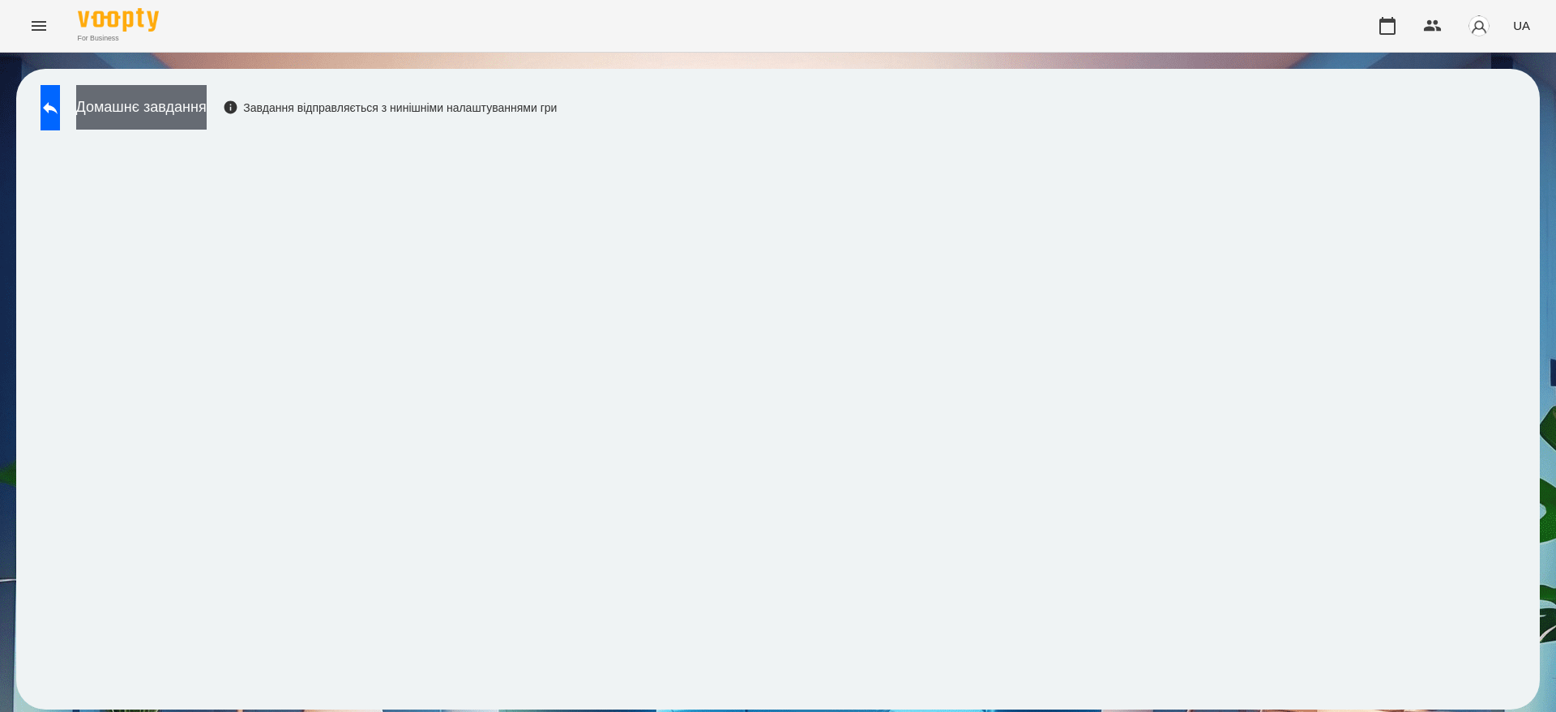
click at [179, 97] on button "Домашнє завдання" at bounding box center [141, 107] width 130 height 45
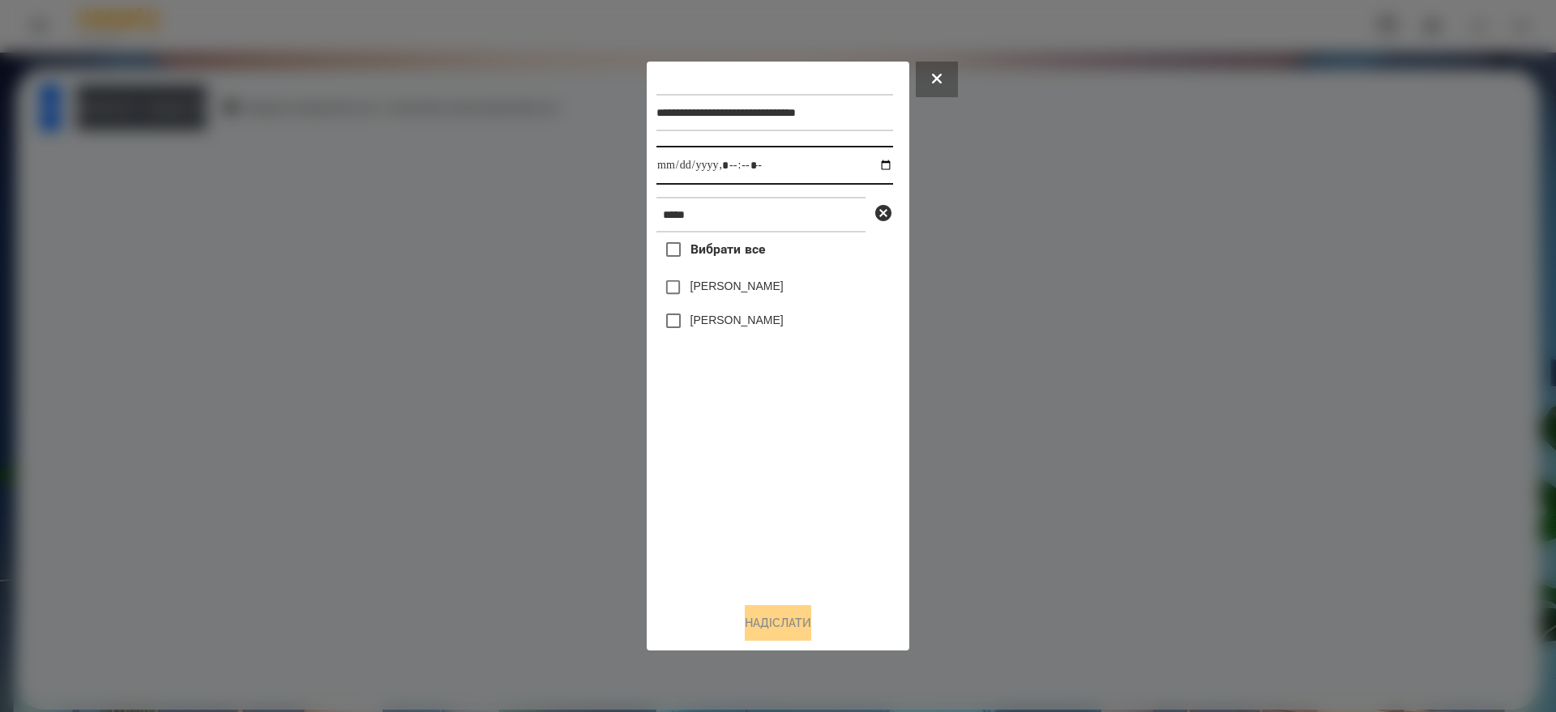
click at [872, 165] on input "datetime-local" at bounding box center [774, 165] width 237 height 39
type input "**********"
click at [793, 519] on div "Вибрати все [PERSON_NAME] [PERSON_NAME]" at bounding box center [774, 411] width 237 height 357
click at [784, 622] on button "Надіслати" at bounding box center [778, 623] width 66 height 36
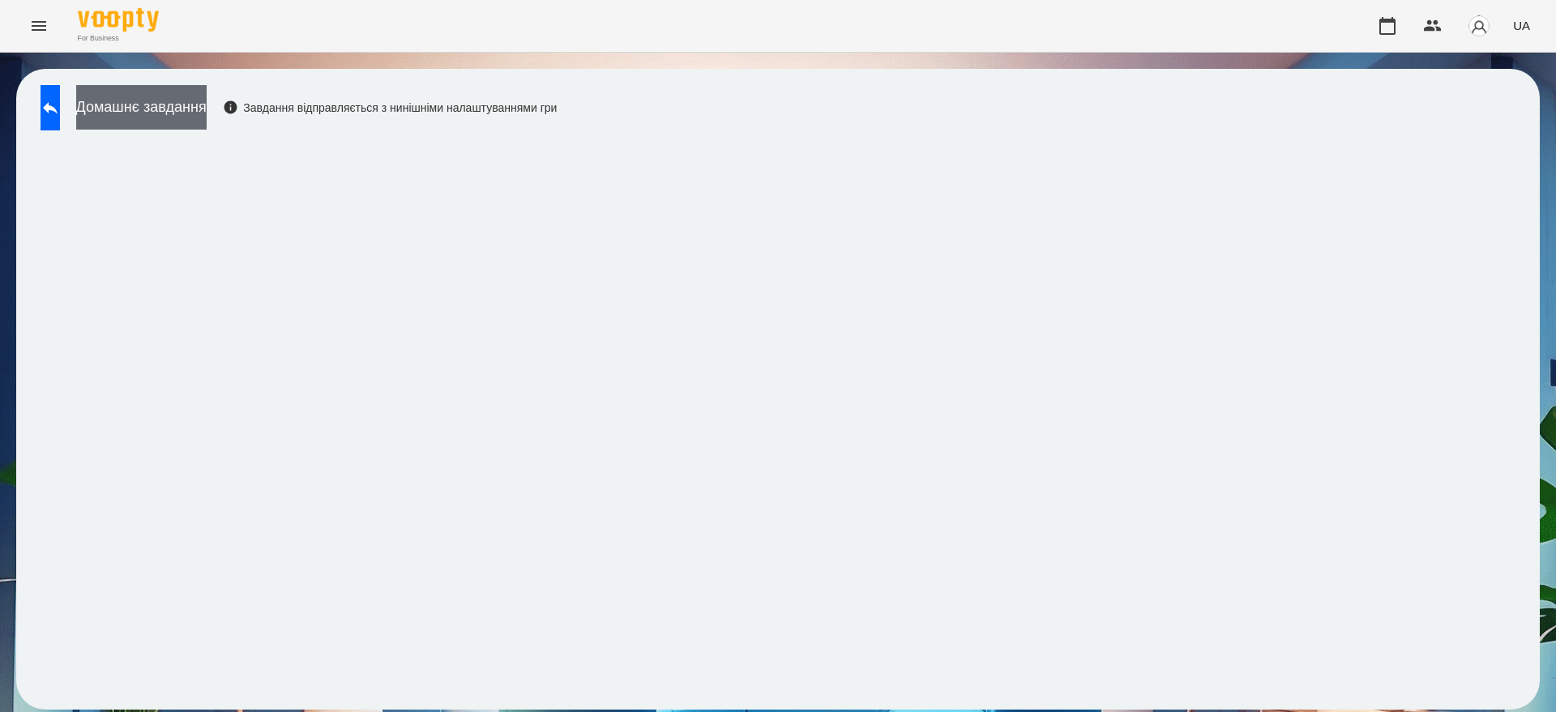
click at [207, 105] on button "Домашнє завдання" at bounding box center [141, 107] width 130 height 45
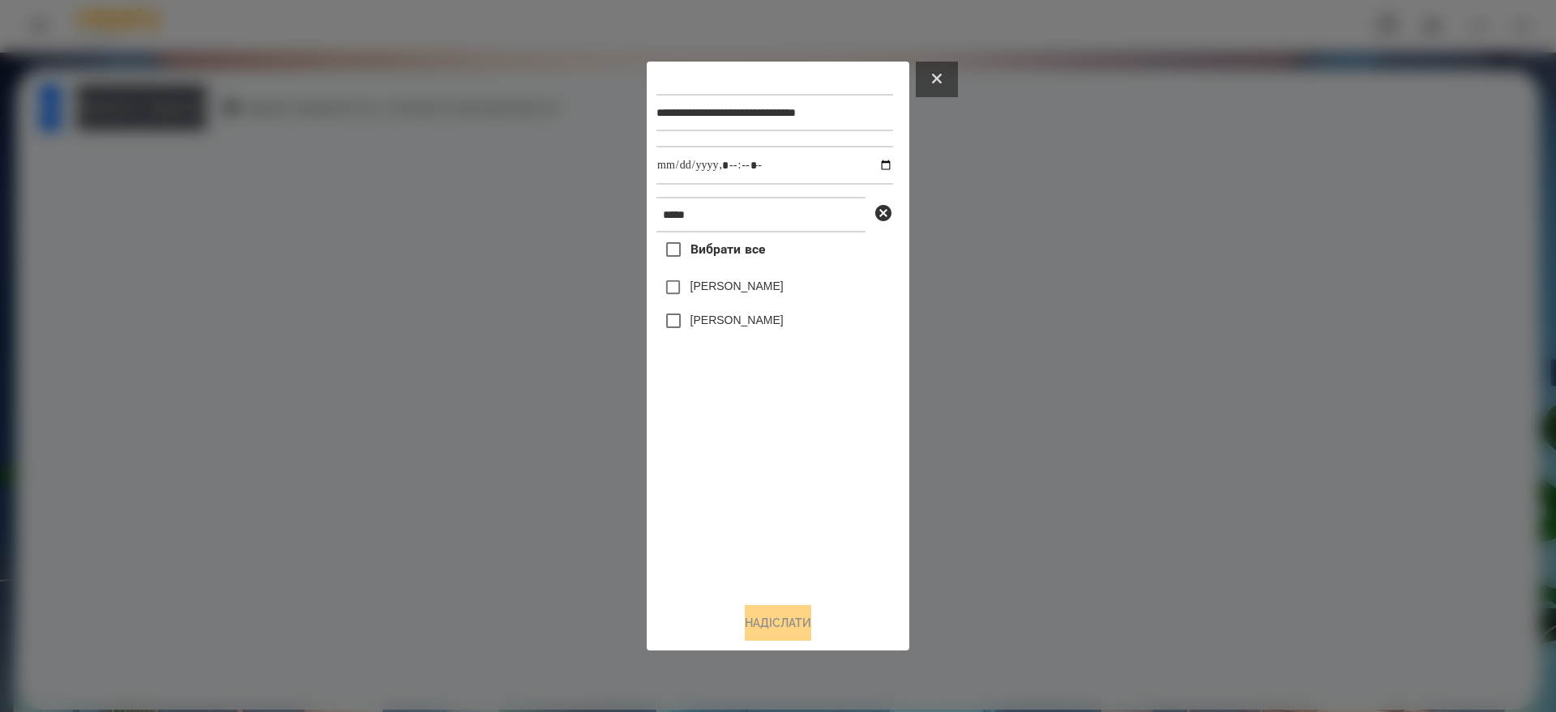
click at [936, 66] on button at bounding box center [937, 80] width 42 height 36
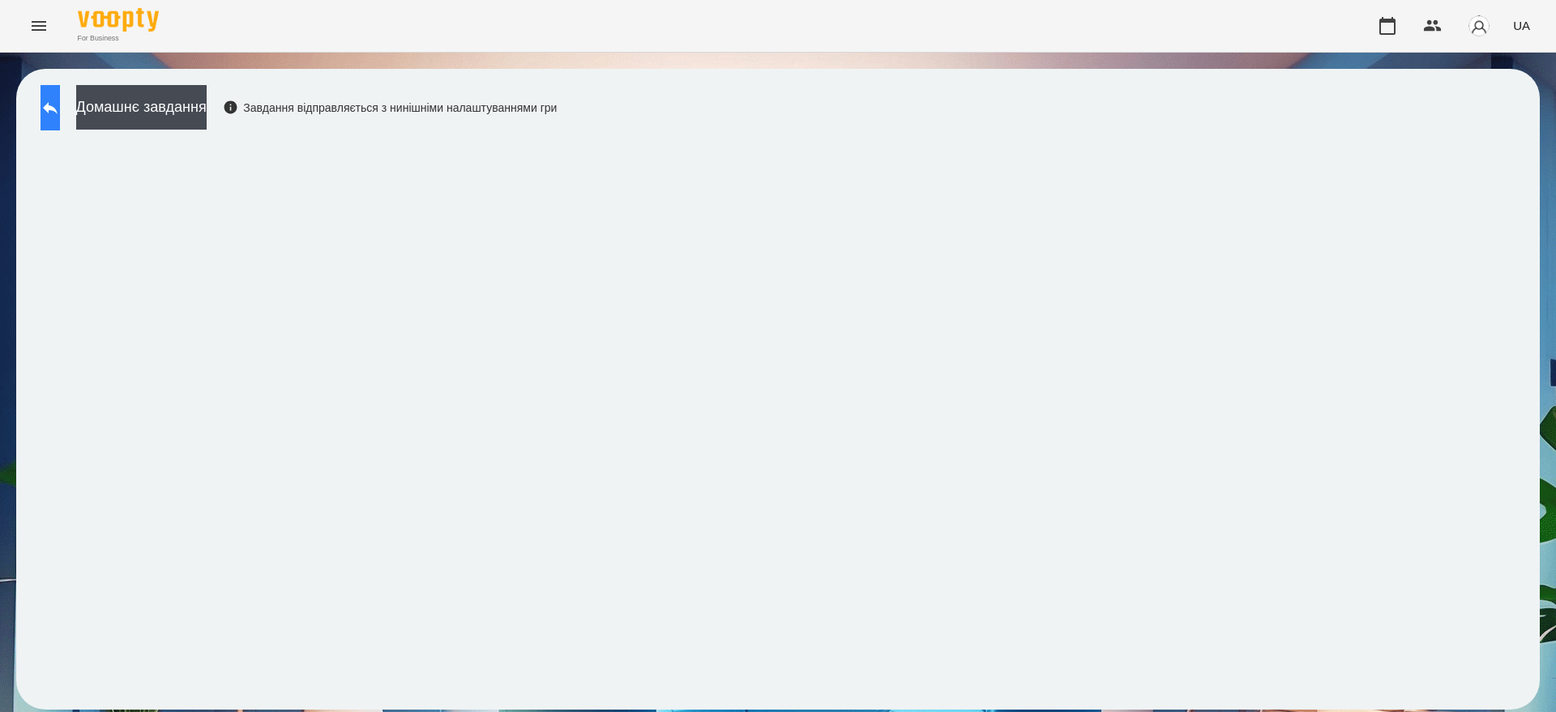
click at [60, 101] on icon at bounding box center [50, 107] width 19 height 19
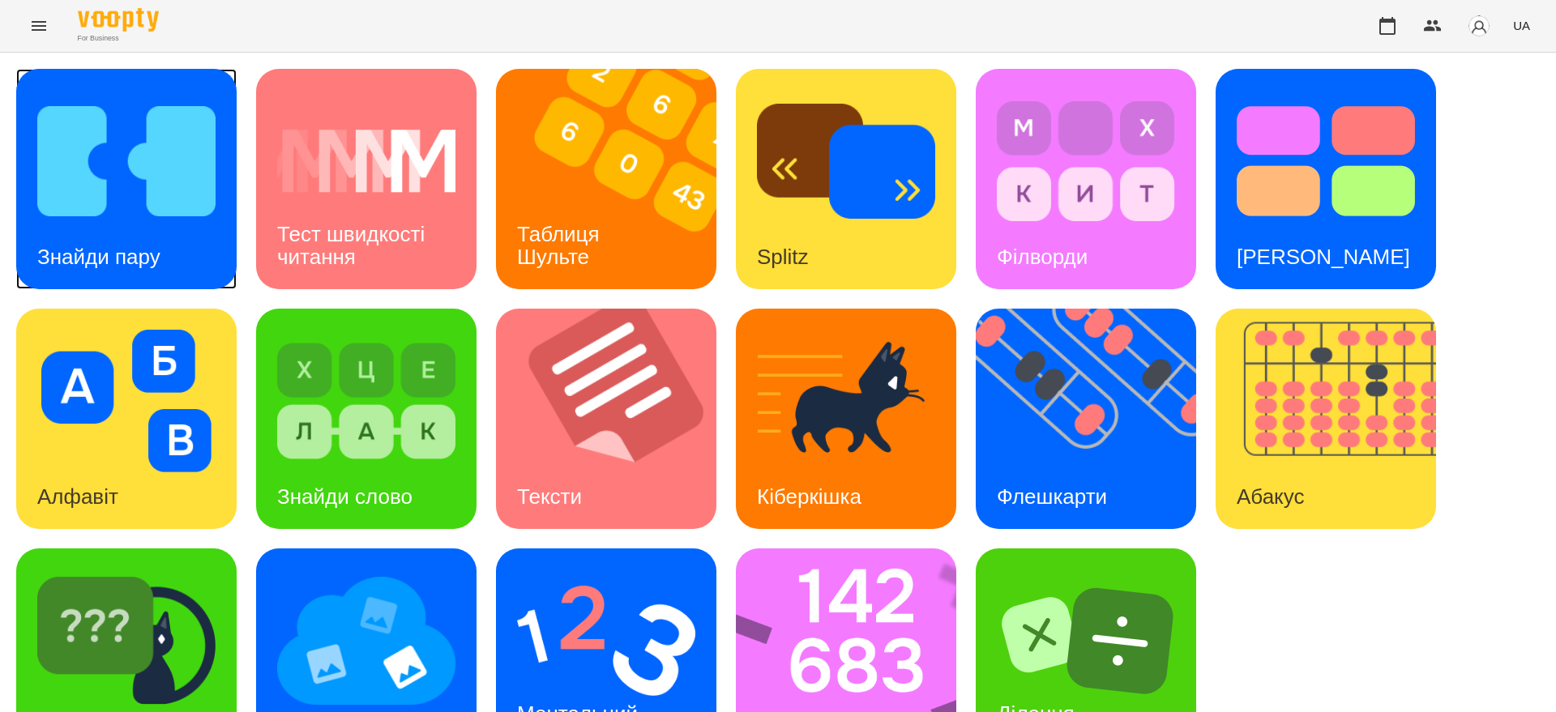
click at [135, 167] on img at bounding box center [126, 161] width 178 height 143
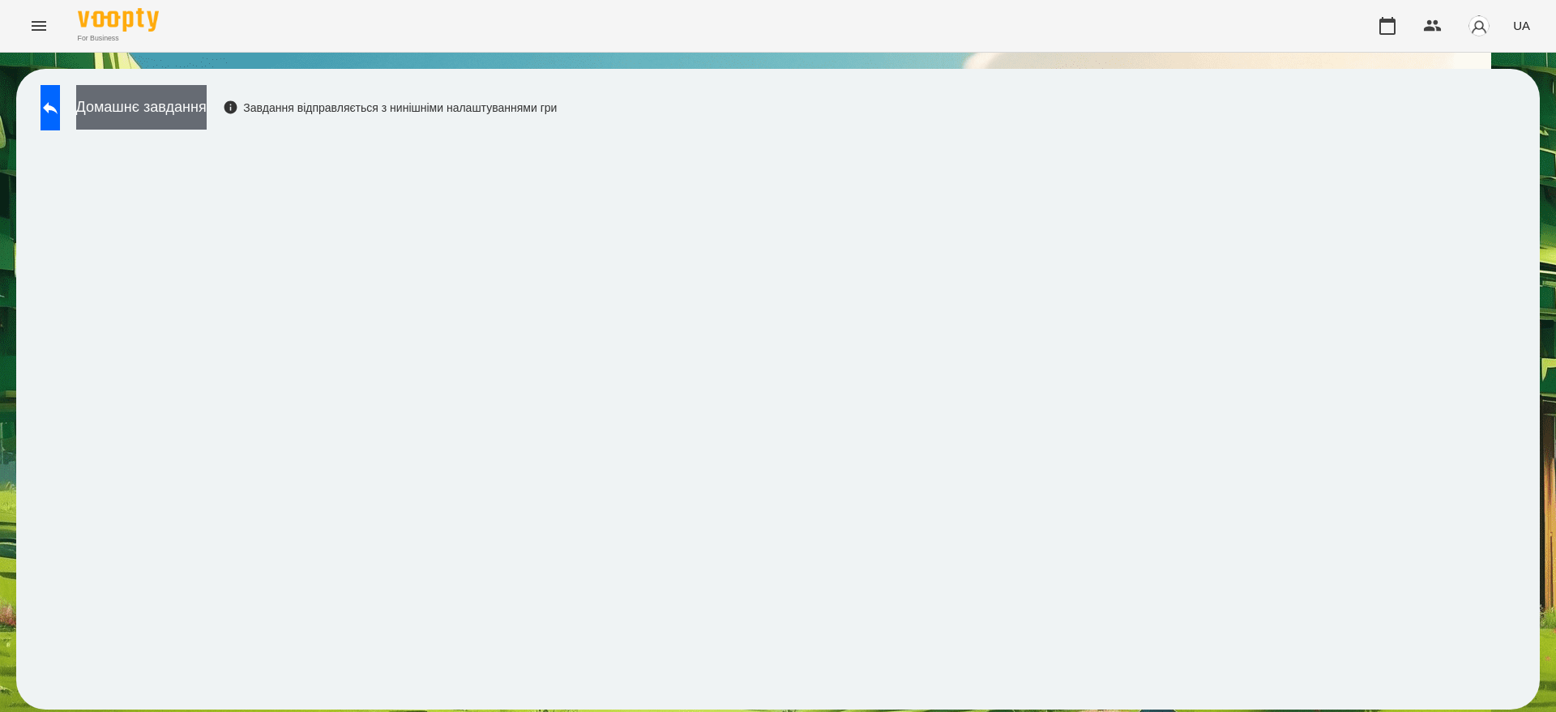
click at [207, 99] on button "Домашнє завдання" at bounding box center [141, 107] width 130 height 45
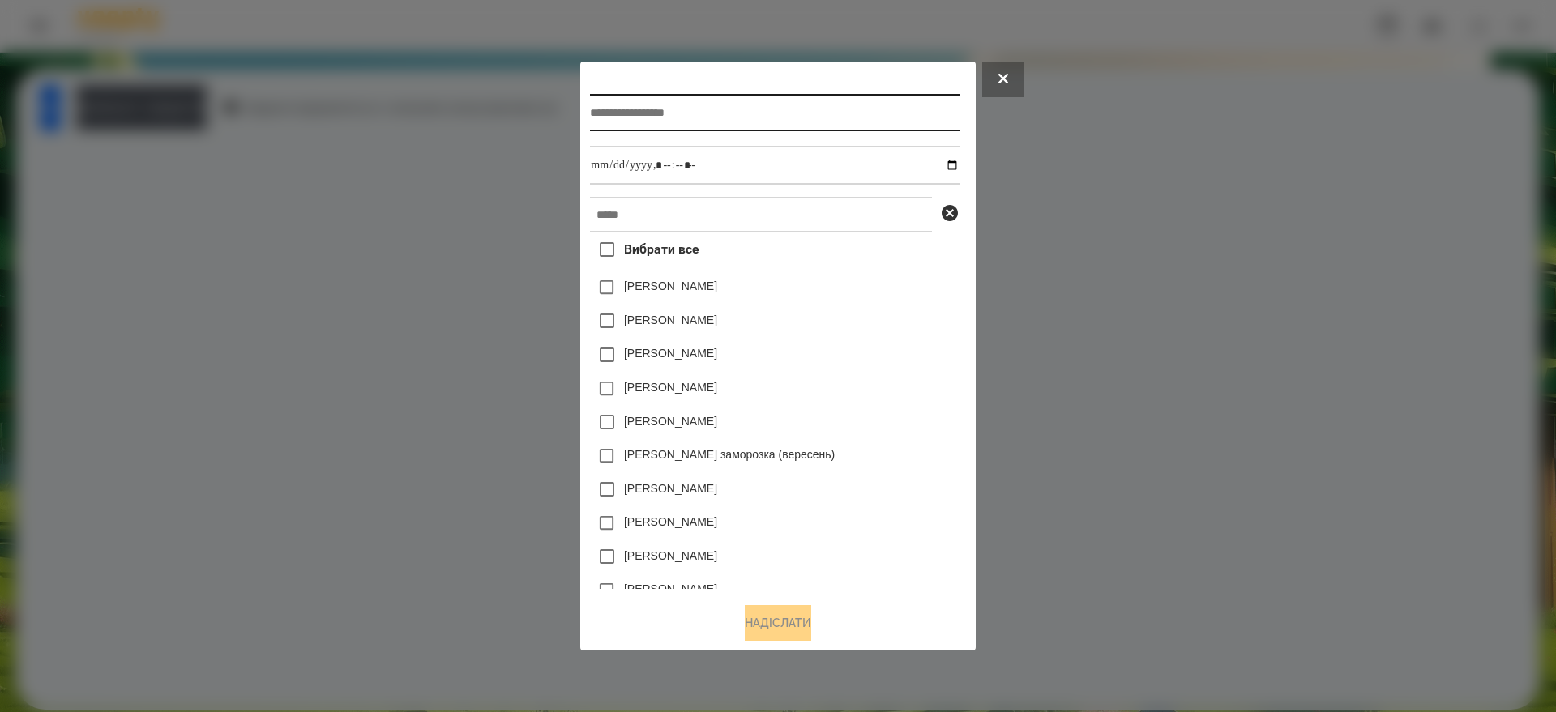
click at [648, 108] on input "text" at bounding box center [774, 112] width 369 height 37
type input "**********"
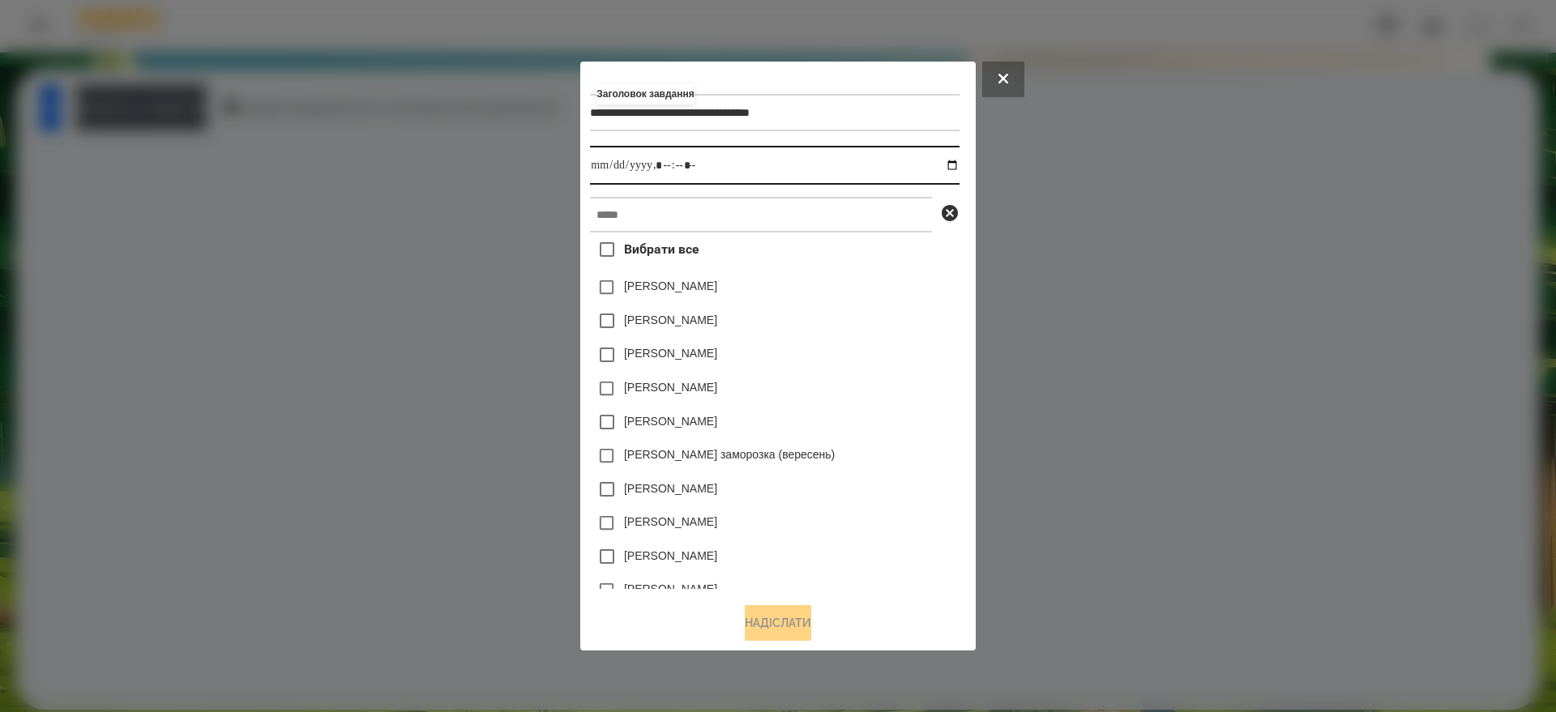
click at [959, 165] on input "datetime-local" at bounding box center [774, 165] width 369 height 39
click at [660, 170] on input "datetime-local" at bounding box center [774, 165] width 369 height 39
type input "**********"
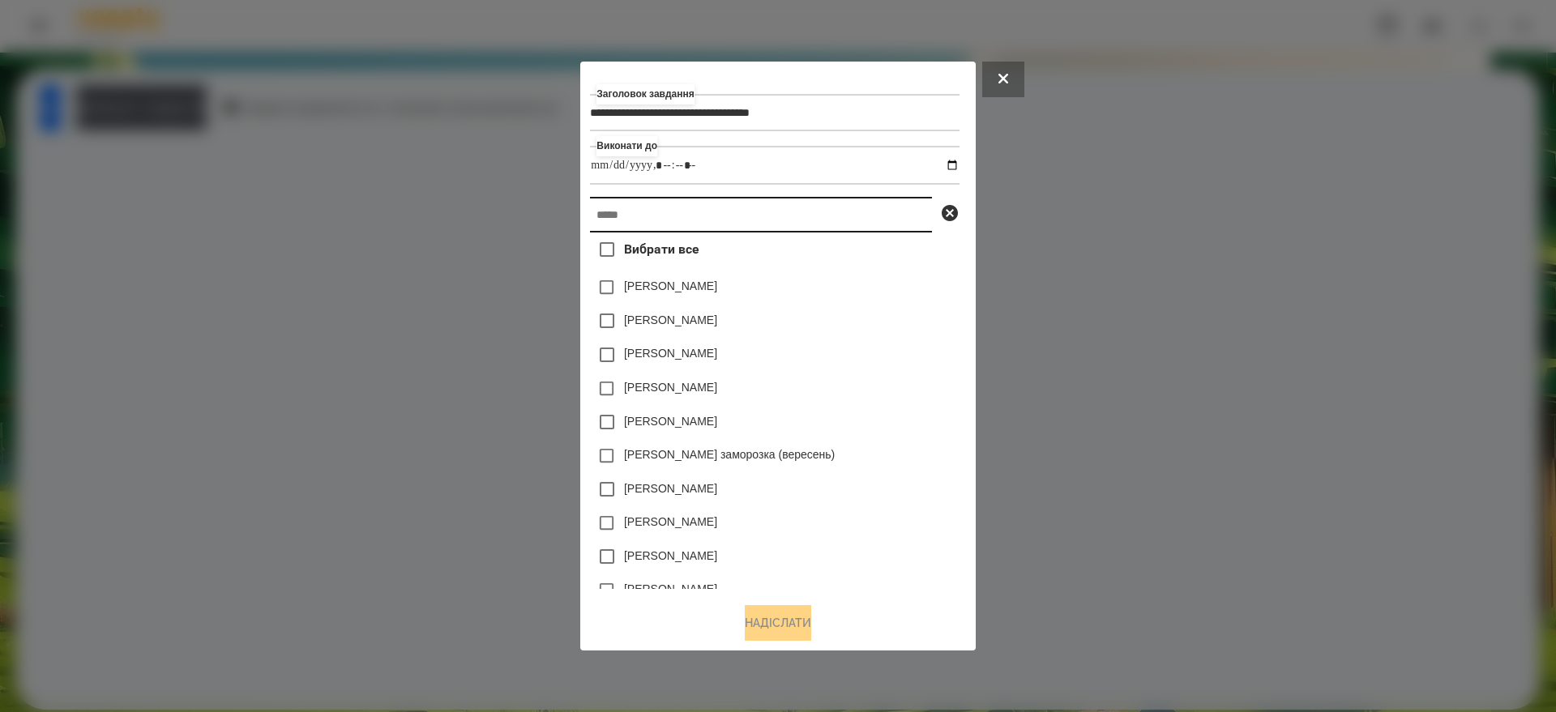
click at [609, 219] on input "text" at bounding box center [761, 215] width 342 height 36
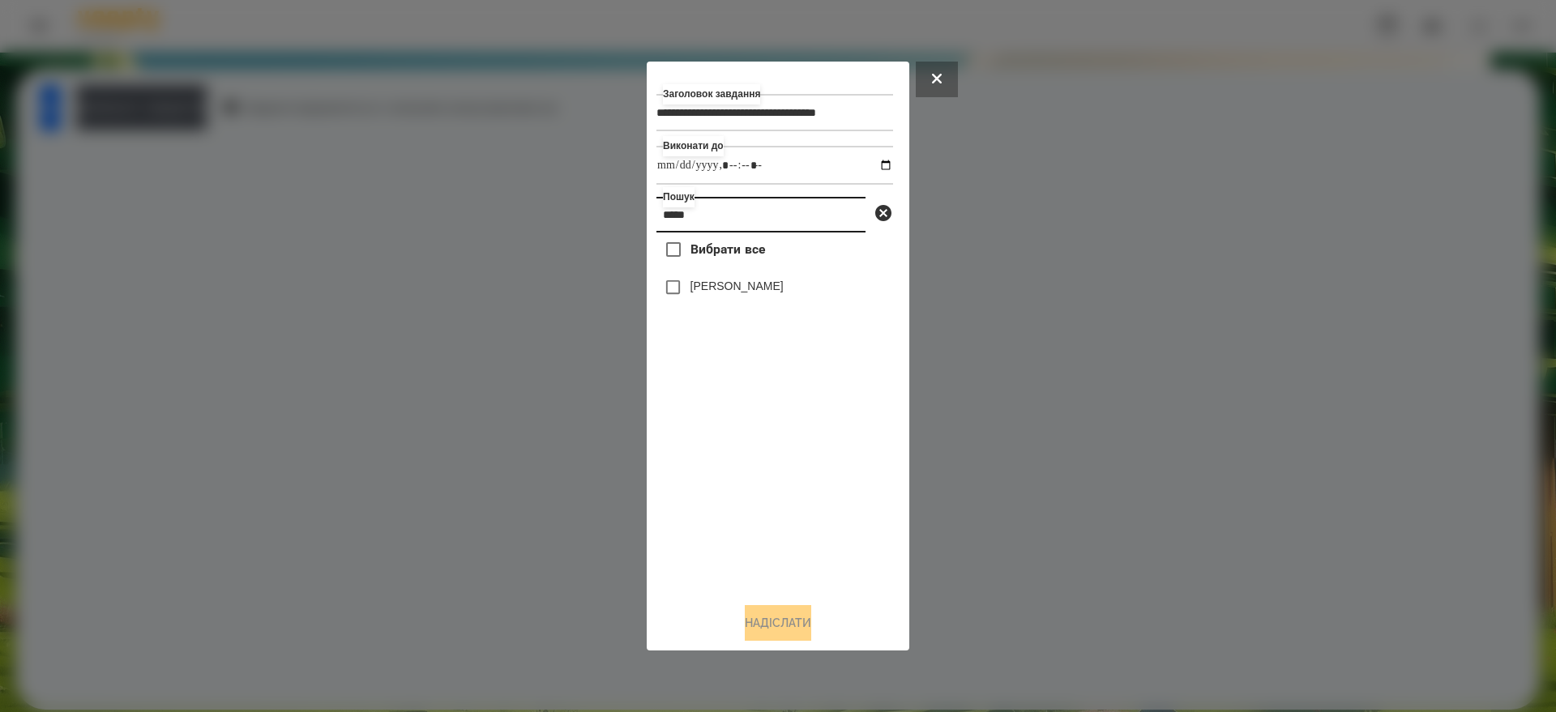
type input "*****"
click at [792, 625] on button "Надіслати" at bounding box center [778, 623] width 66 height 36
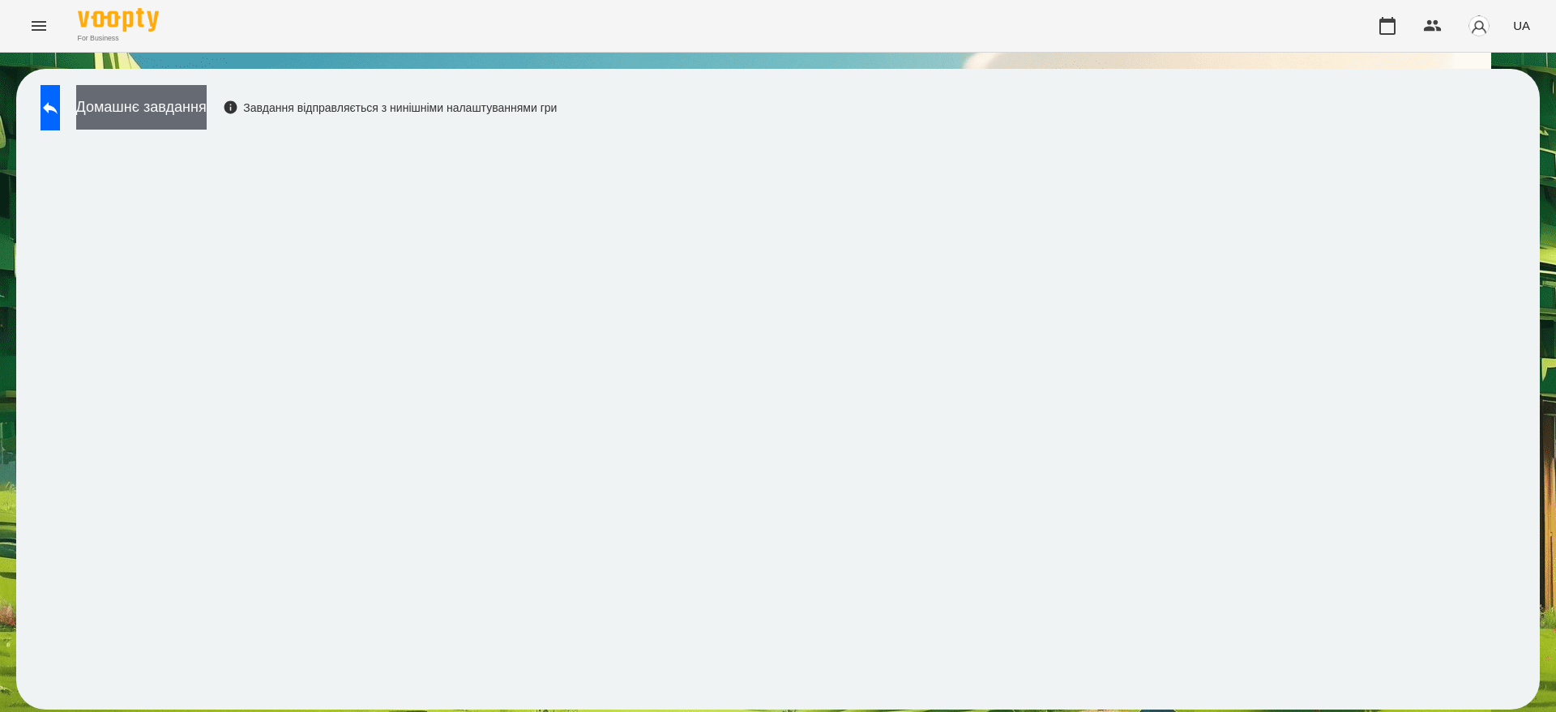
click at [177, 110] on button "Домашнє завдання" at bounding box center [141, 107] width 130 height 45
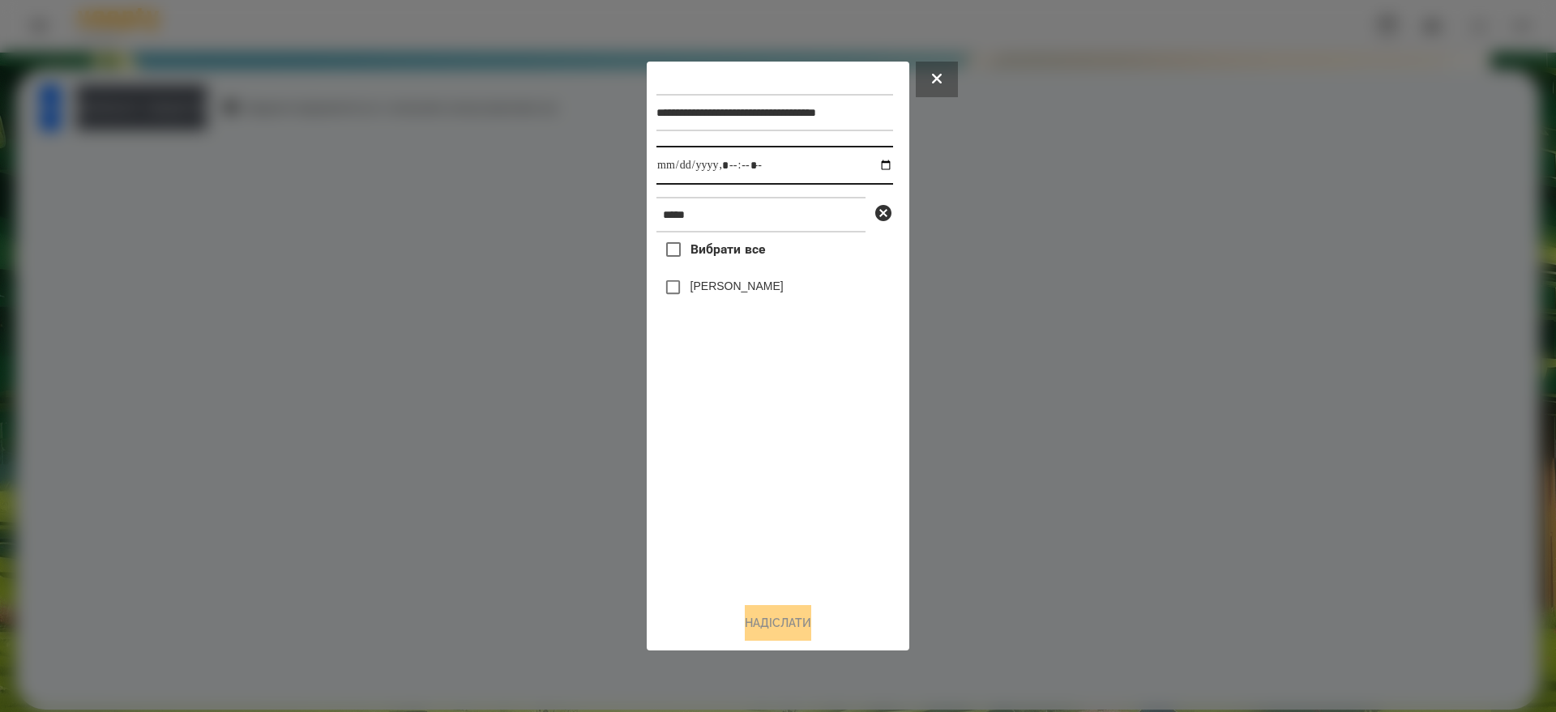
click at [873, 161] on input "datetime-local" at bounding box center [774, 165] width 237 height 39
type input "**********"
drag, startPoint x: 766, startPoint y: 523, endPoint x: 759, endPoint y: 494, distance: 29.9
click at [766, 523] on div "Вибрати все [PERSON_NAME]" at bounding box center [774, 411] width 237 height 357
click at [768, 627] on button "Надіслати" at bounding box center [778, 623] width 66 height 36
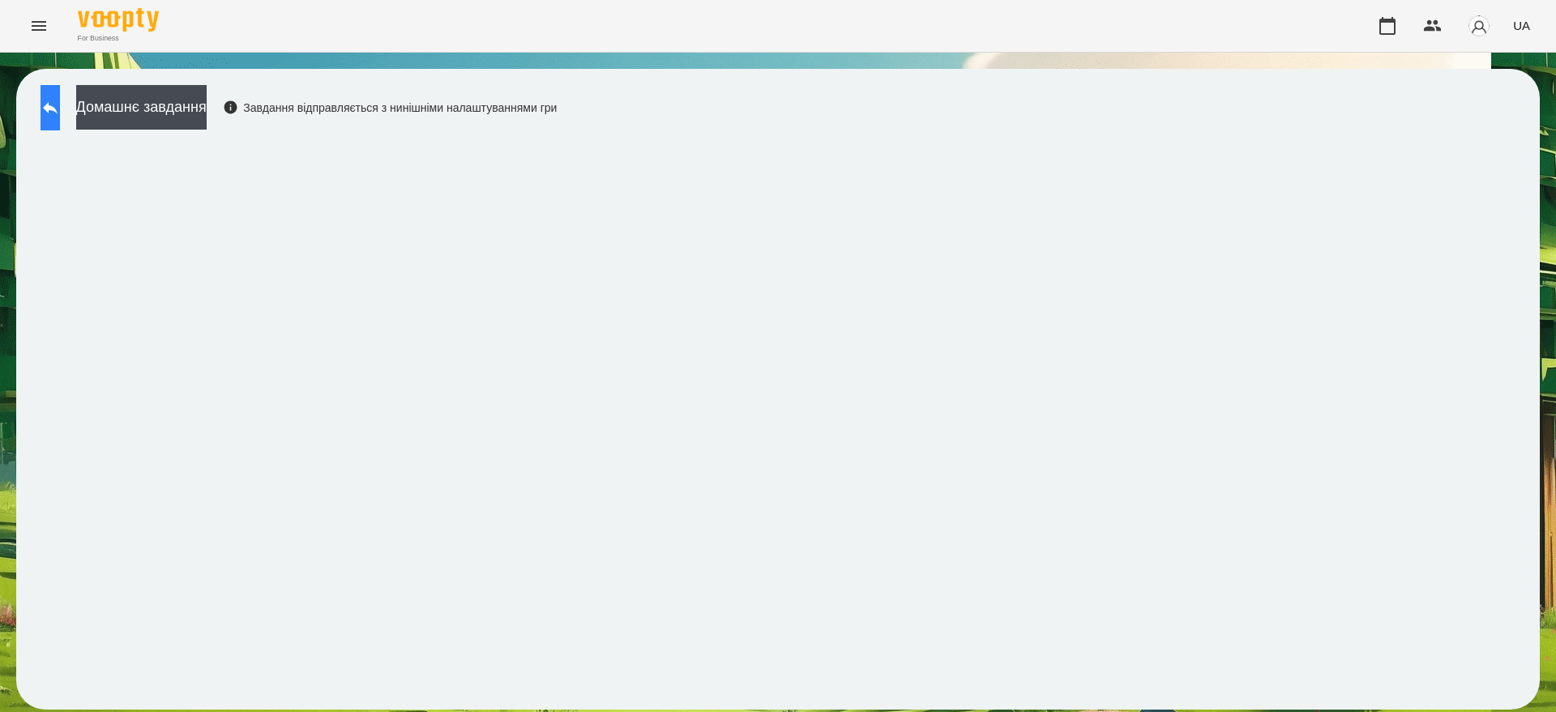
click at [60, 106] on icon at bounding box center [50, 107] width 19 height 19
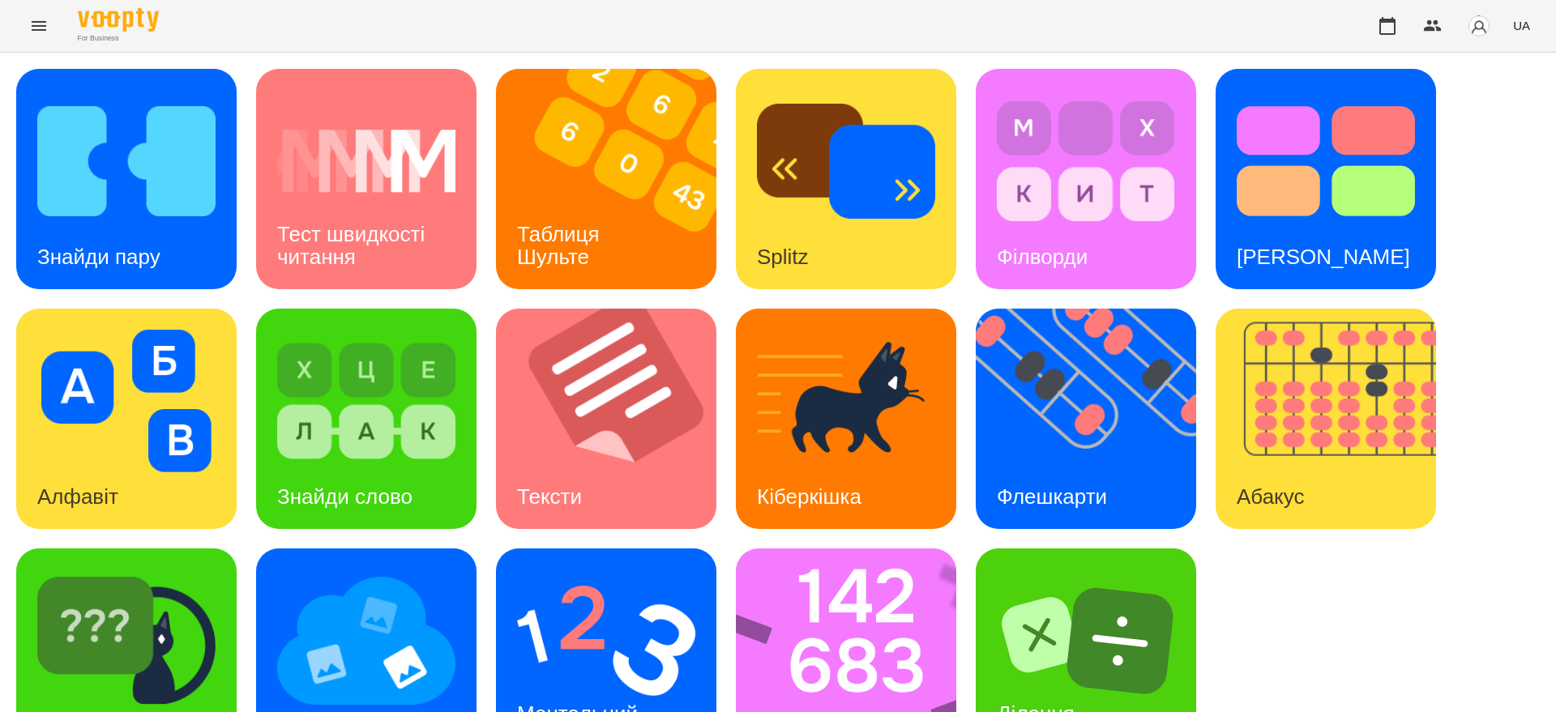
scroll to position [73, 0]
click at [589, 350] on img at bounding box center [616, 419] width 241 height 220
